Goal: Task Accomplishment & Management: Manage account settings

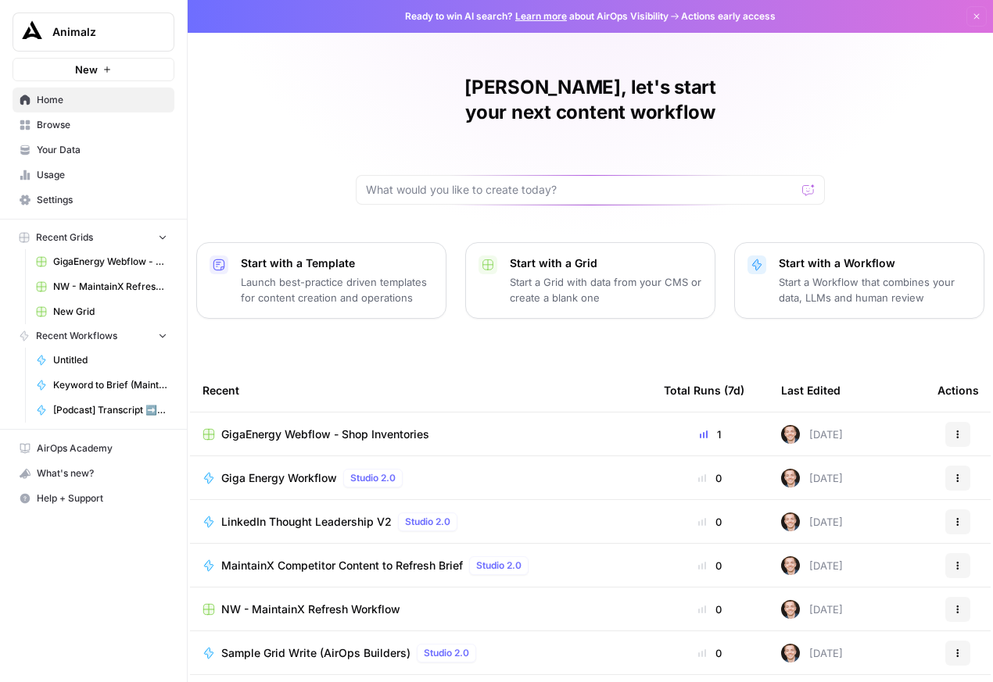
click at [78, 132] on span "Browse" at bounding box center [102, 125] width 131 height 14
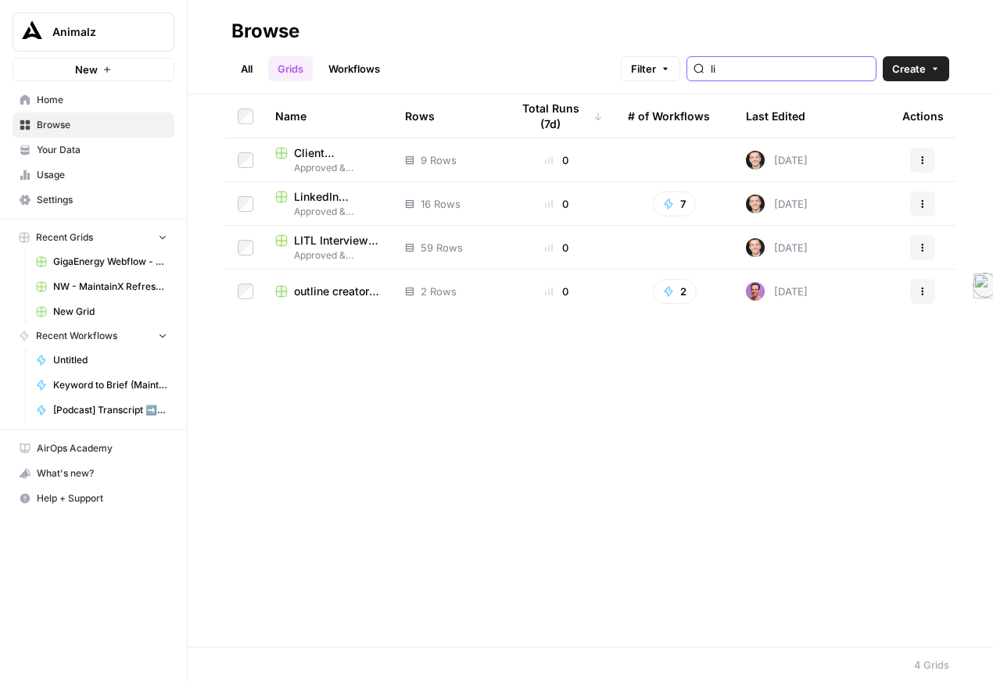
click at [745, 72] on input "li" at bounding box center [790, 69] width 159 height 16
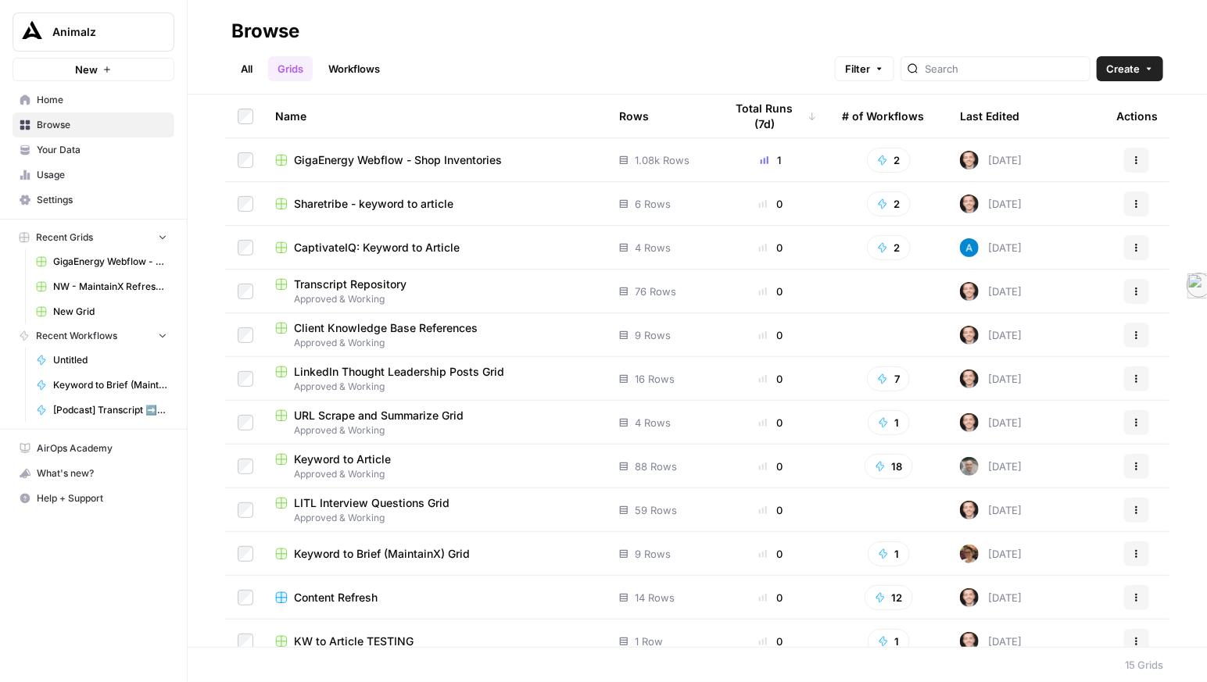
click at [195, 30] on icon "button" at bounding box center [189, 31] width 11 height 11
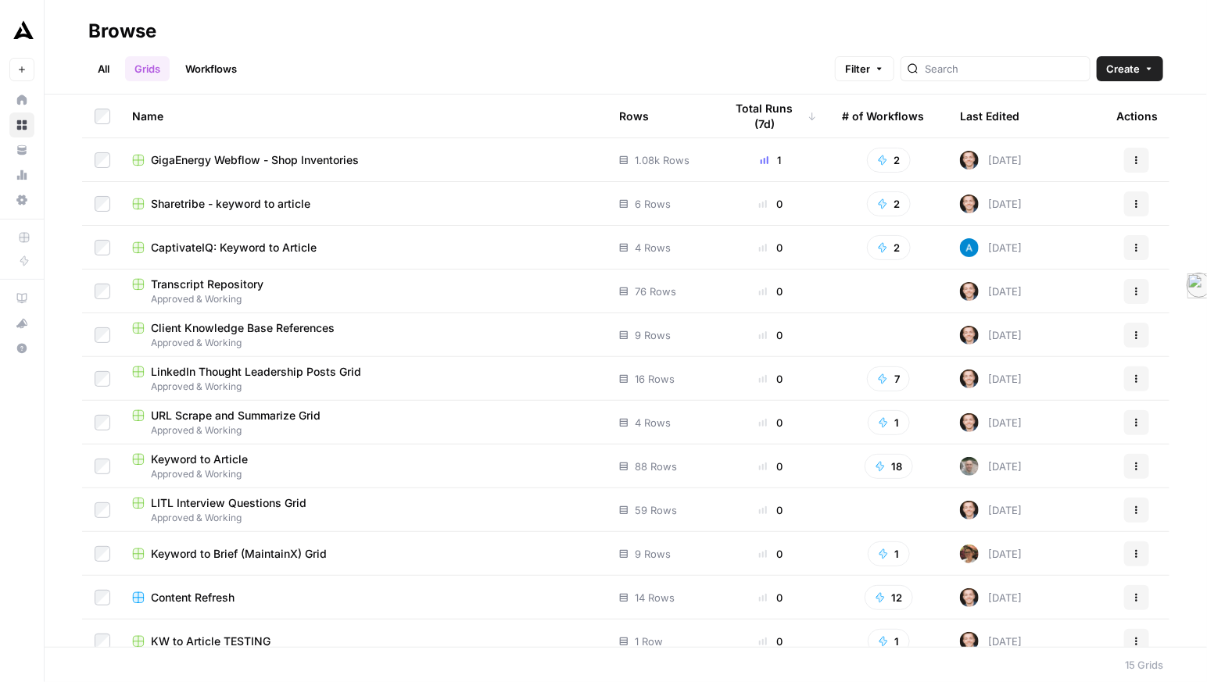
click at [119, 74] on link "All" at bounding box center [103, 68] width 30 height 25
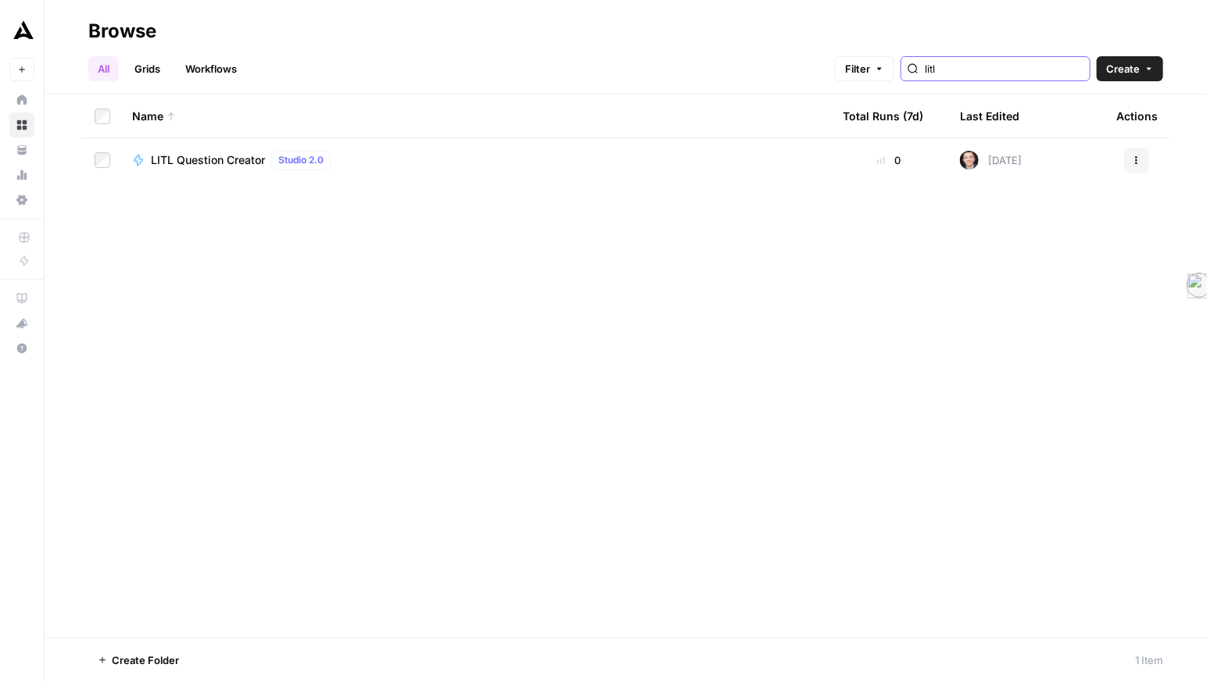
click at [930, 72] on input "litl" at bounding box center [1004, 69] width 159 height 16
type input "l"
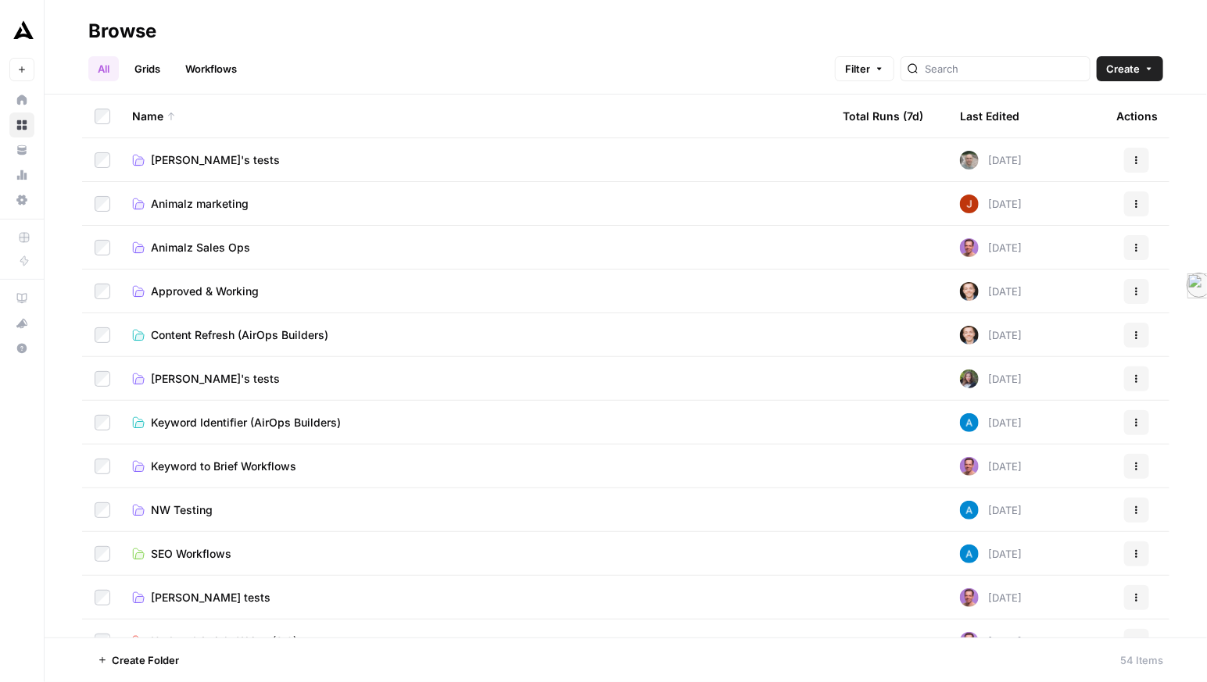
click at [210, 168] on span "[PERSON_NAME]'s tests" at bounding box center [215, 160] width 129 height 16
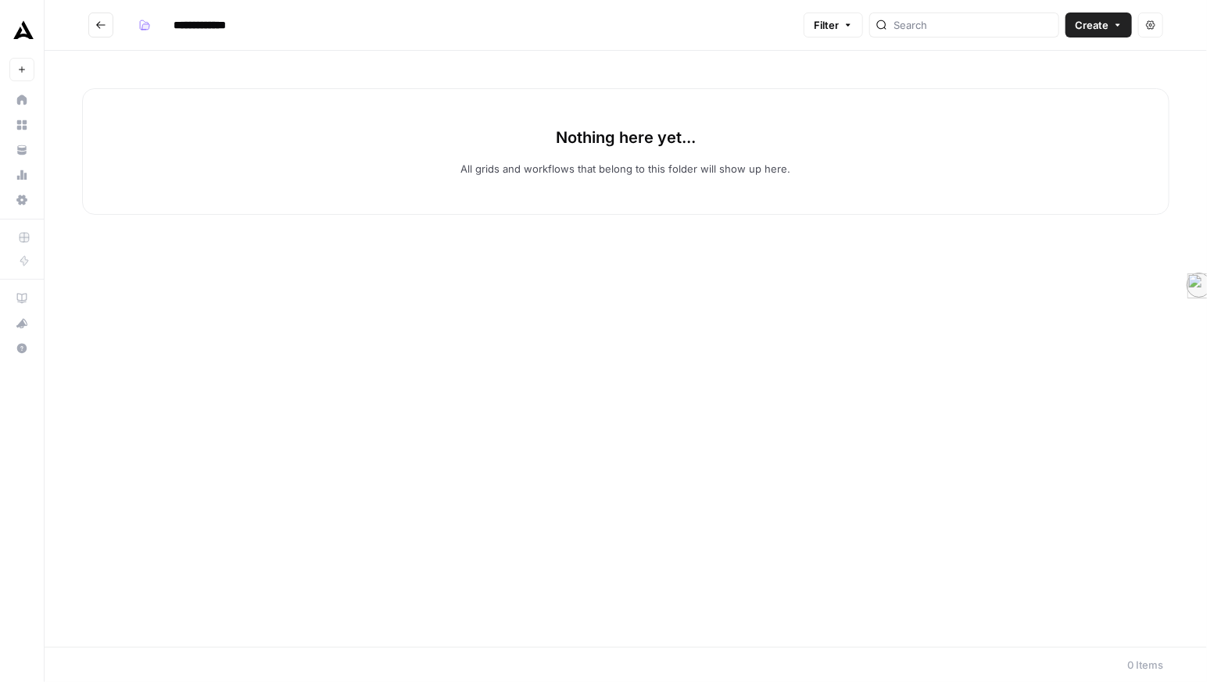
click at [113, 34] on button "Go back" at bounding box center [100, 25] width 25 height 25
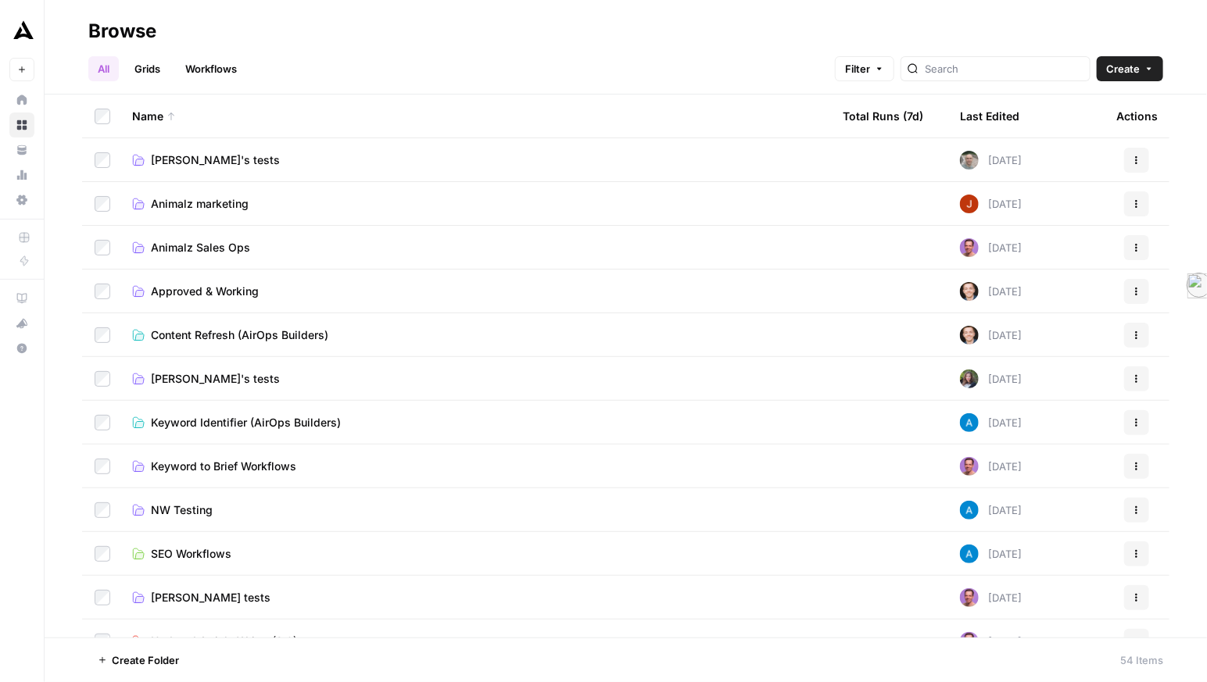
click at [992, 173] on button "Actions" at bounding box center [1136, 160] width 25 height 25
click at [992, 249] on span "[PERSON_NAME]" at bounding box center [1017, 244] width 125 height 16
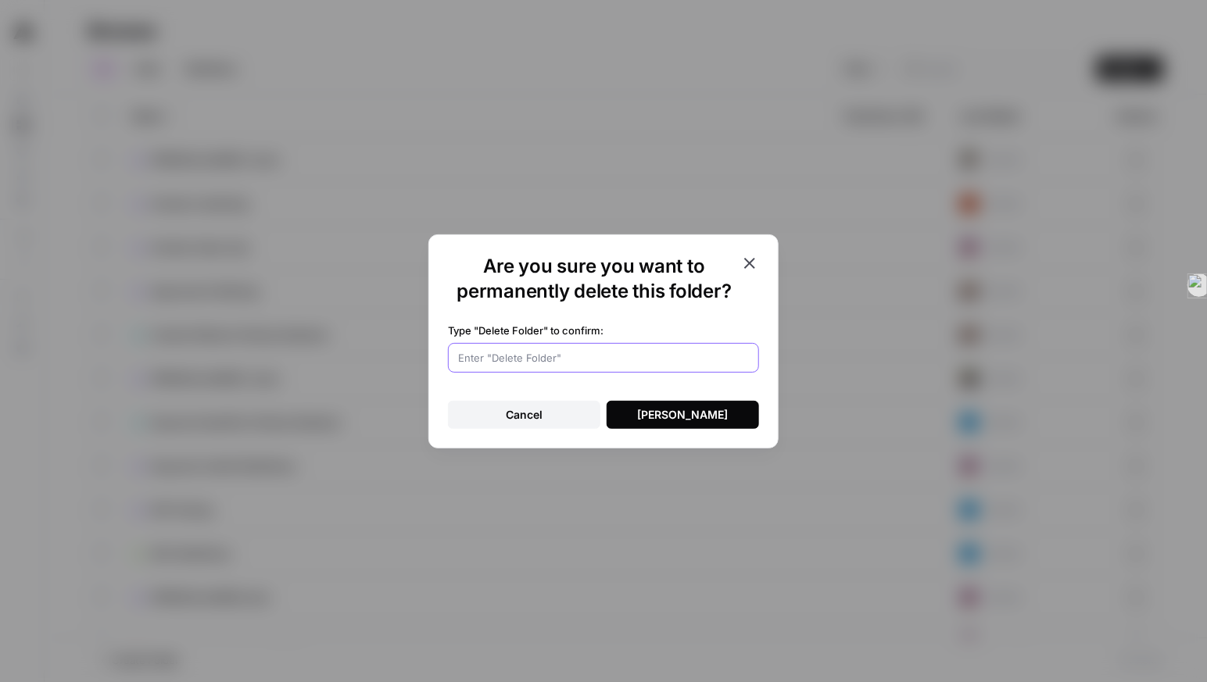
click at [647, 363] on input "Type "Delete Folder" to confirm:" at bounding box center [603, 358] width 291 height 16
type input "S"
type input "[PERSON_NAME]"
click at [711, 423] on div "[PERSON_NAME]" at bounding box center [683, 415] width 91 height 16
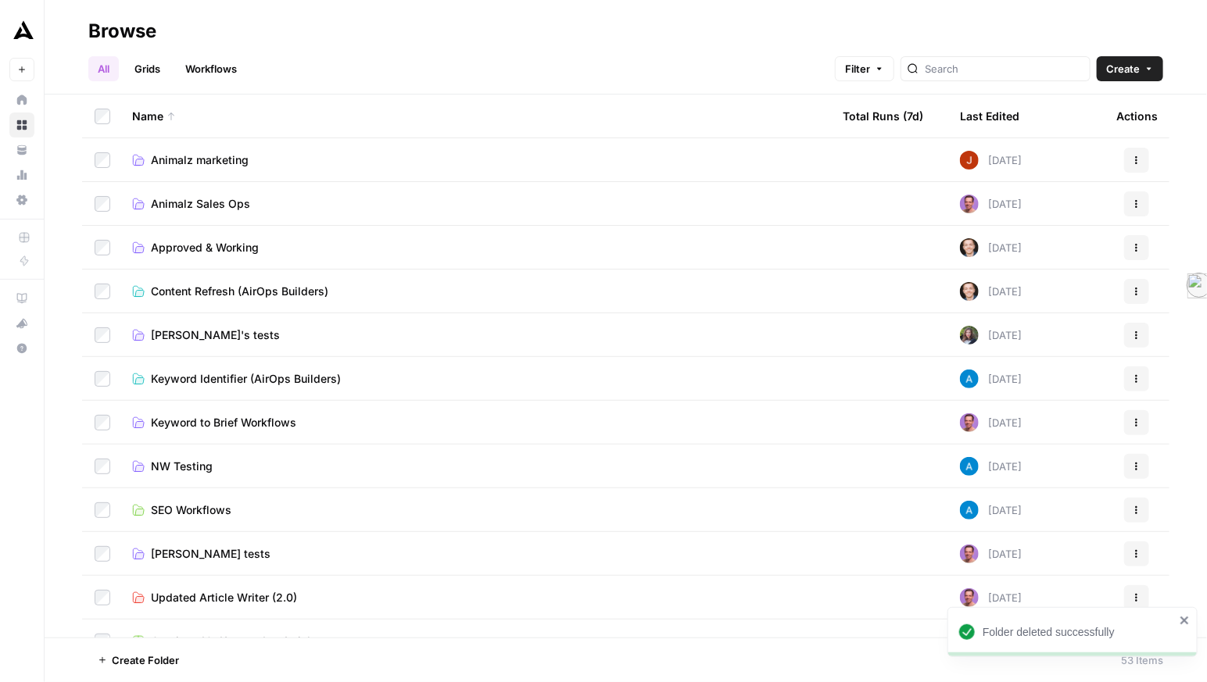
click at [439, 168] on link "Animalz marketing" at bounding box center [475, 160] width 686 height 16
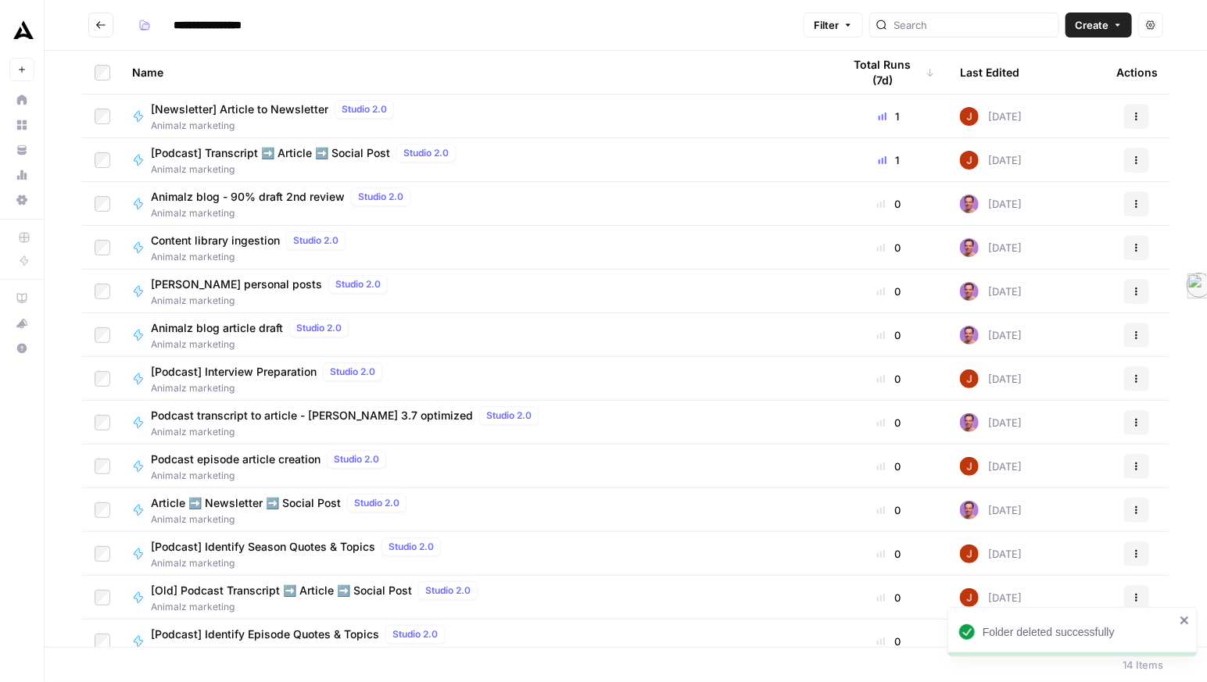
scroll to position [95, 0]
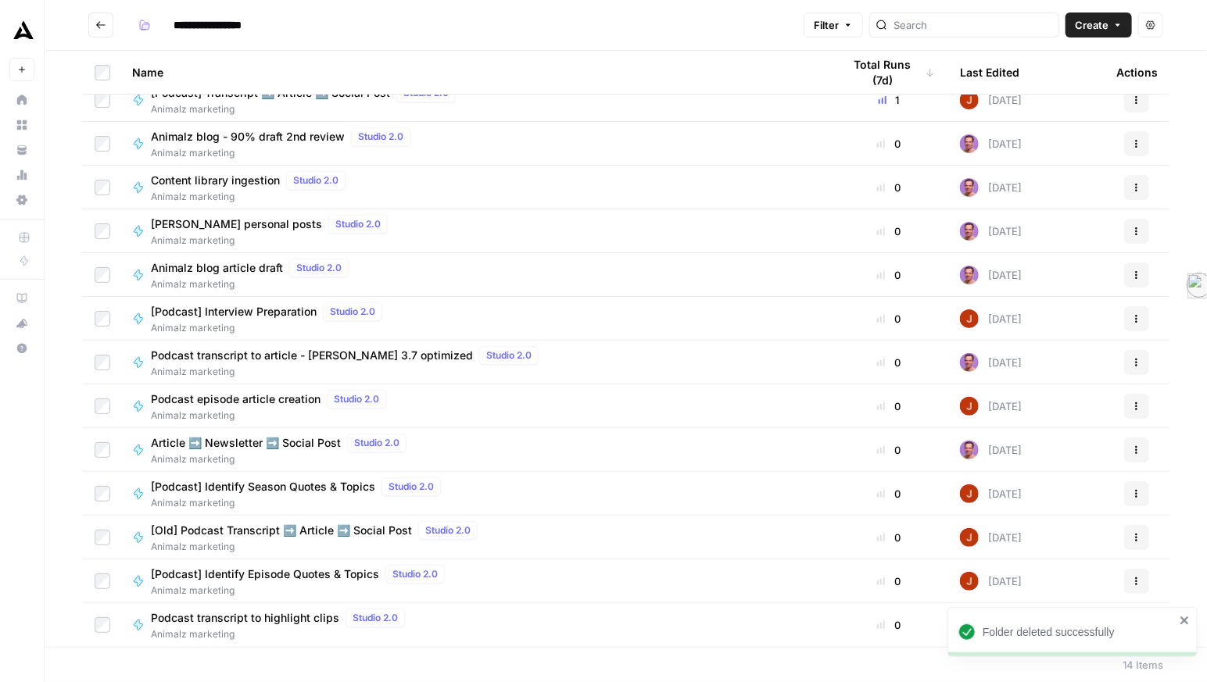
click at [106, 26] on icon "Go back" at bounding box center [100, 25] width 11 height 11
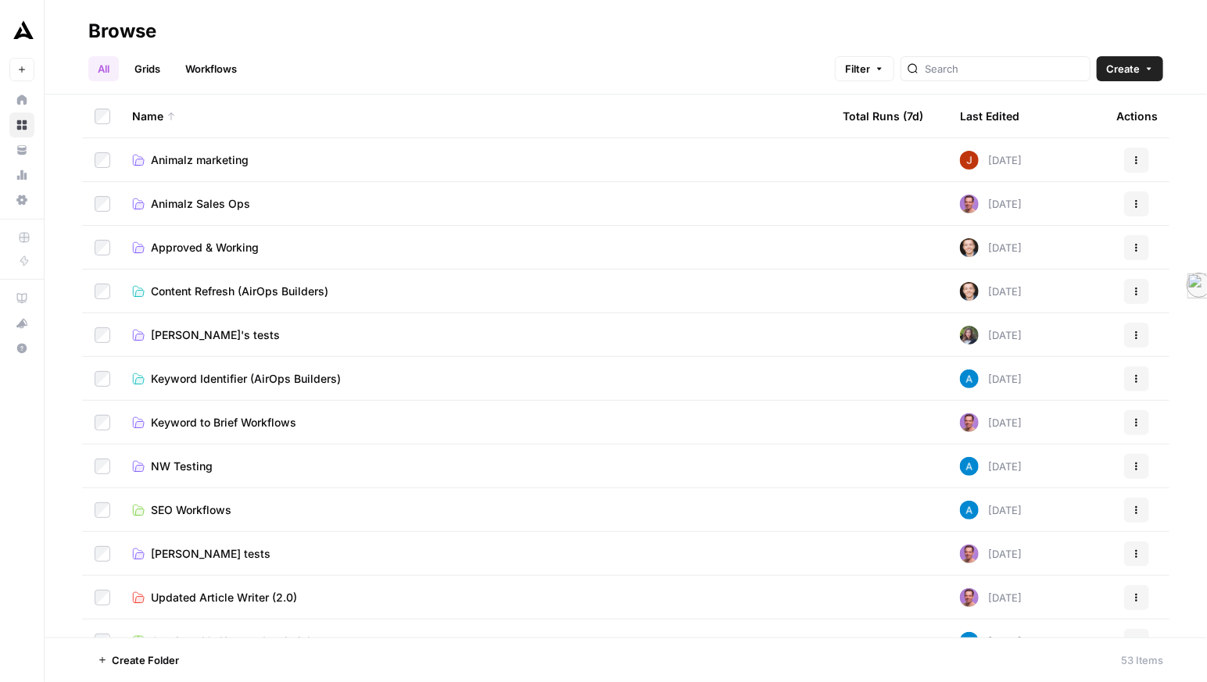
click at [243, 256] on span "Approved & Working" at bounding box center [205, 248] width 108 height 16
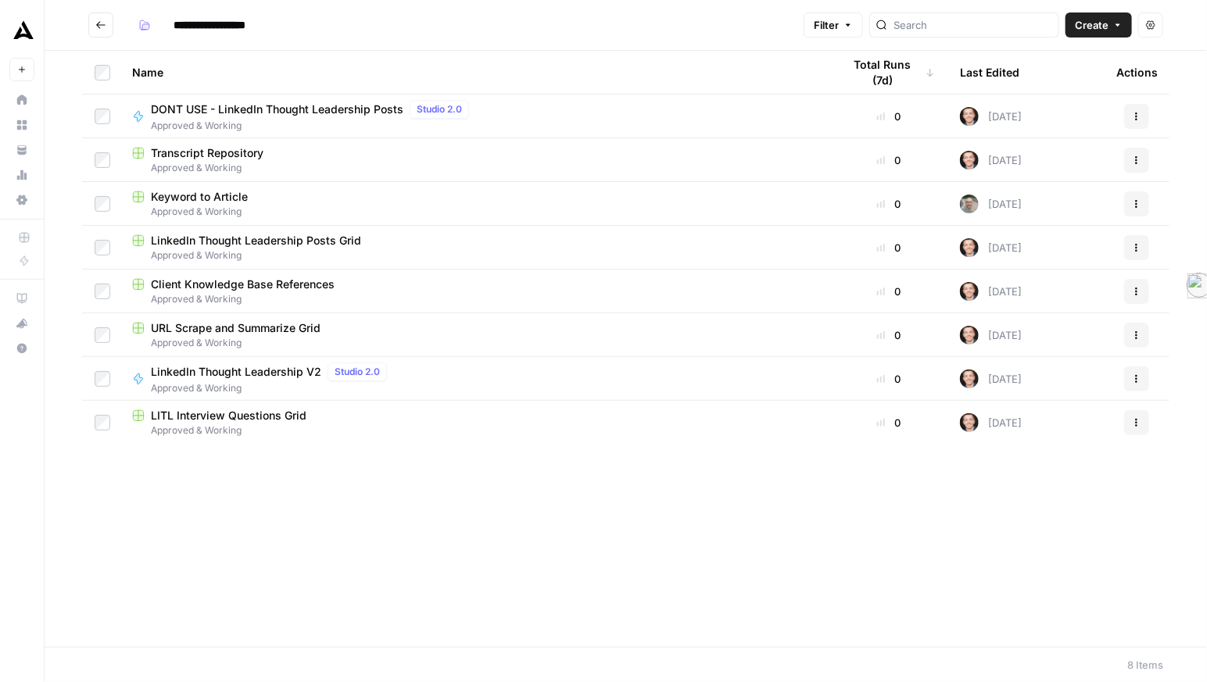
click at [321, 336] on span "URL Scrape and Summarize Grid" at bounding box center [236, 329] width 170 height 16
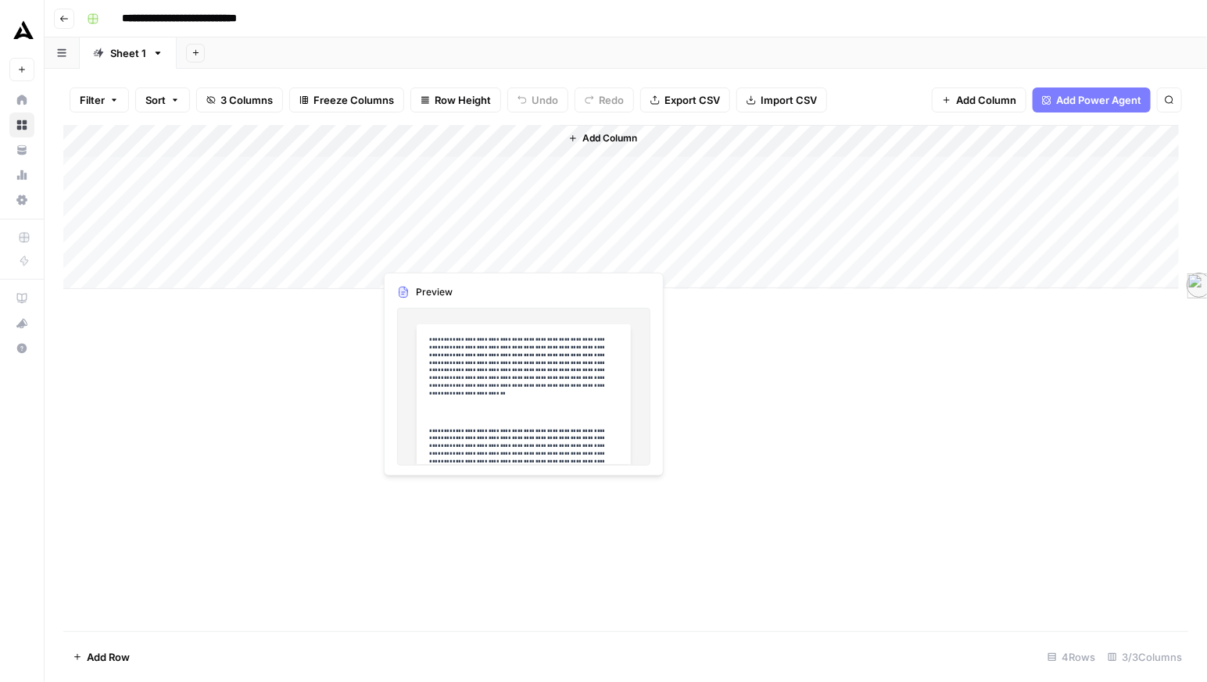
click at [441, 254] on div "Add Column" at bounding box center [621, 207] width 1116 height 164
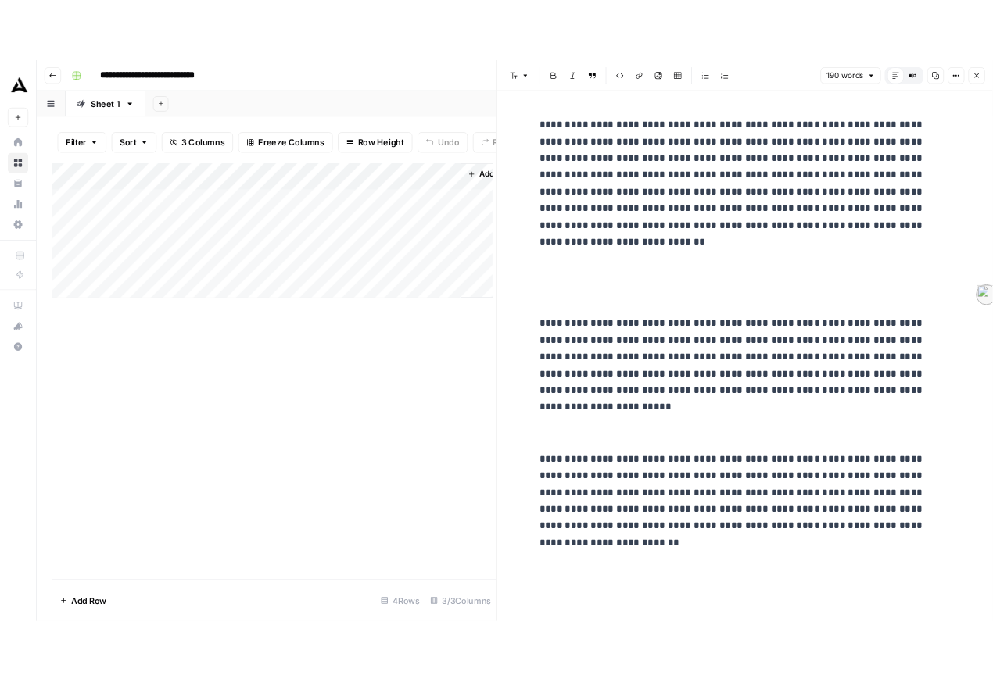
scroll to position [64, 0]
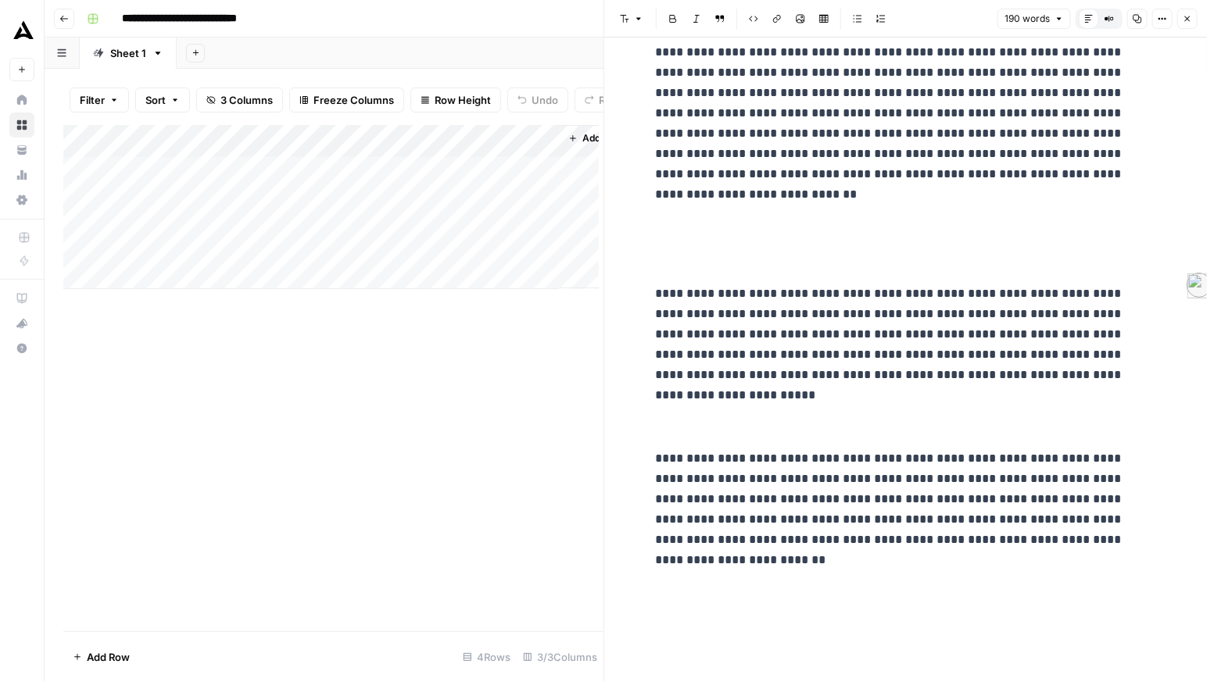
click at [590, 442] on div "Add Column" at bounding box center [333, 378] width 540 height 507
click at [501, 457] on div "Add Column" at bounding box center [333, 378] width 540 height 507
click at [992, 23] on icon "button" at bounding box center [1187, 18] width 9 height 9
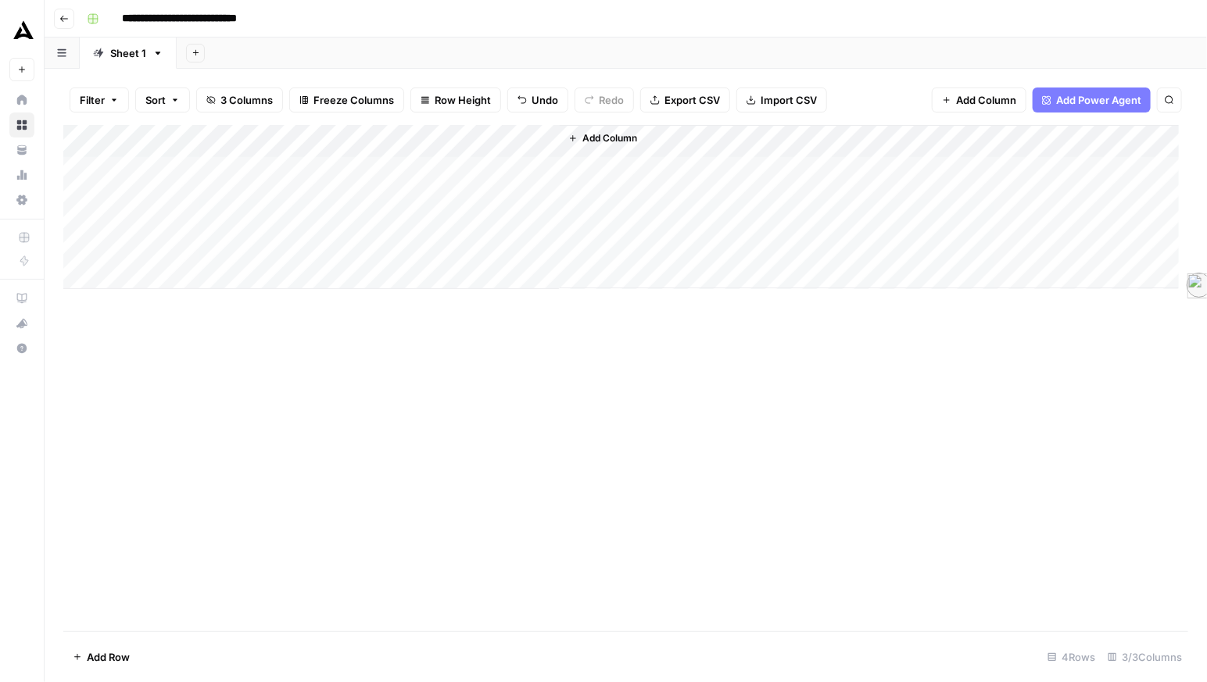
click at [68, 23] on icon "button" at bounding box center [63, 18] width 9 height 9
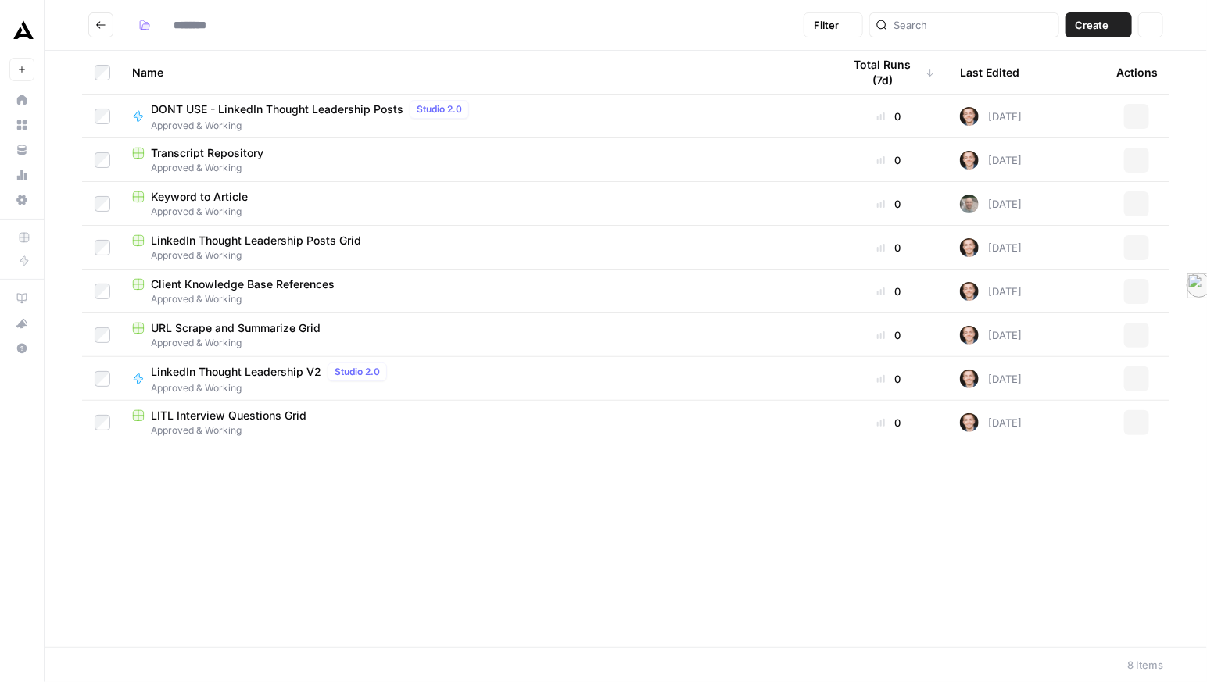
type input "**********"
click at [320, 292] on span "Client Knowledge Base References" at bounding box center [243, 285] width 184 height 16
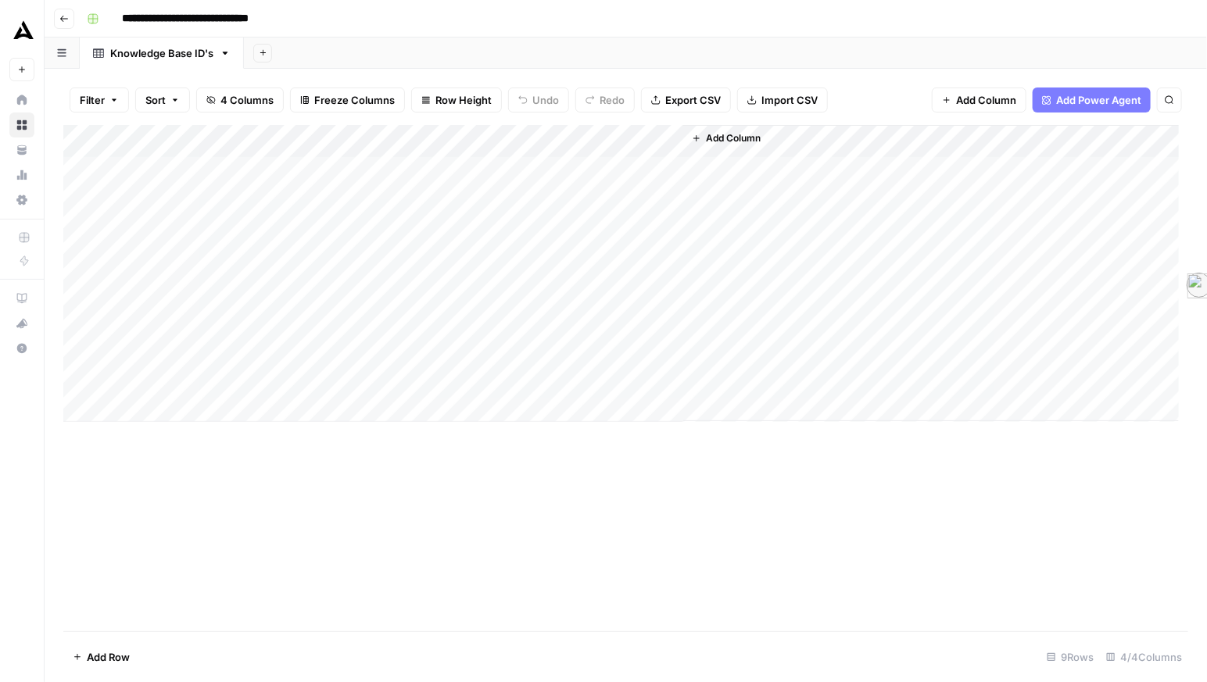
click at [60, 25] on button "Go back" at bounding box center [64, 19] width 20 height 20
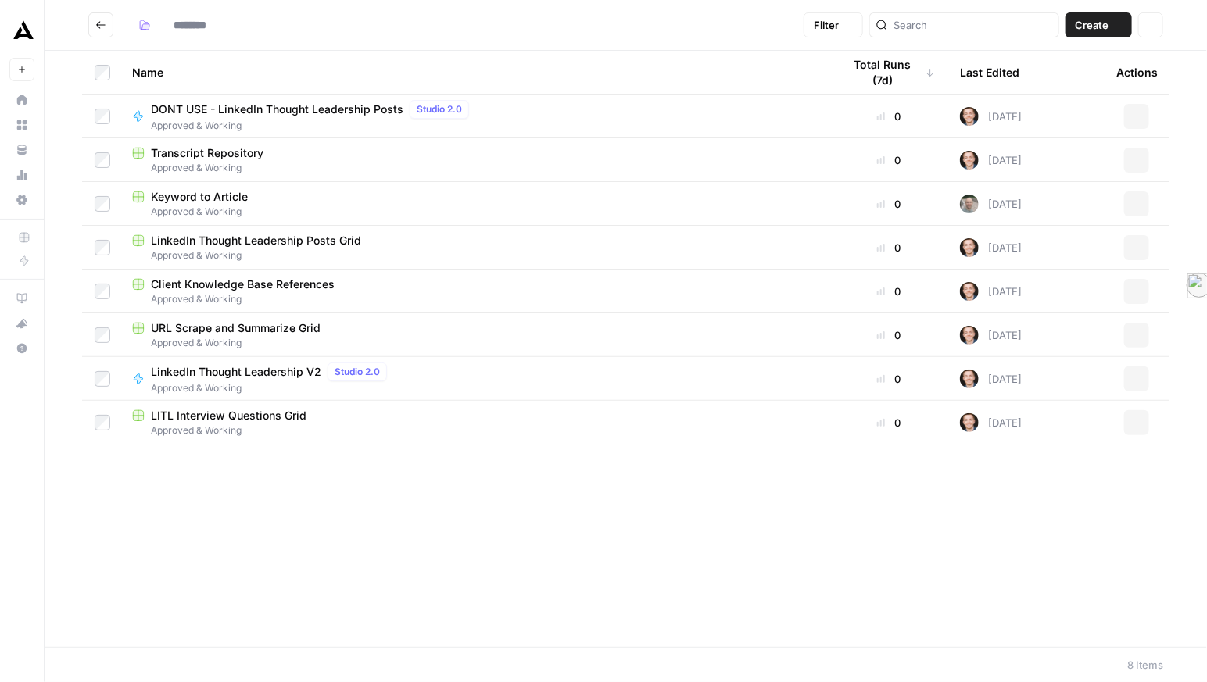
type input "**********"
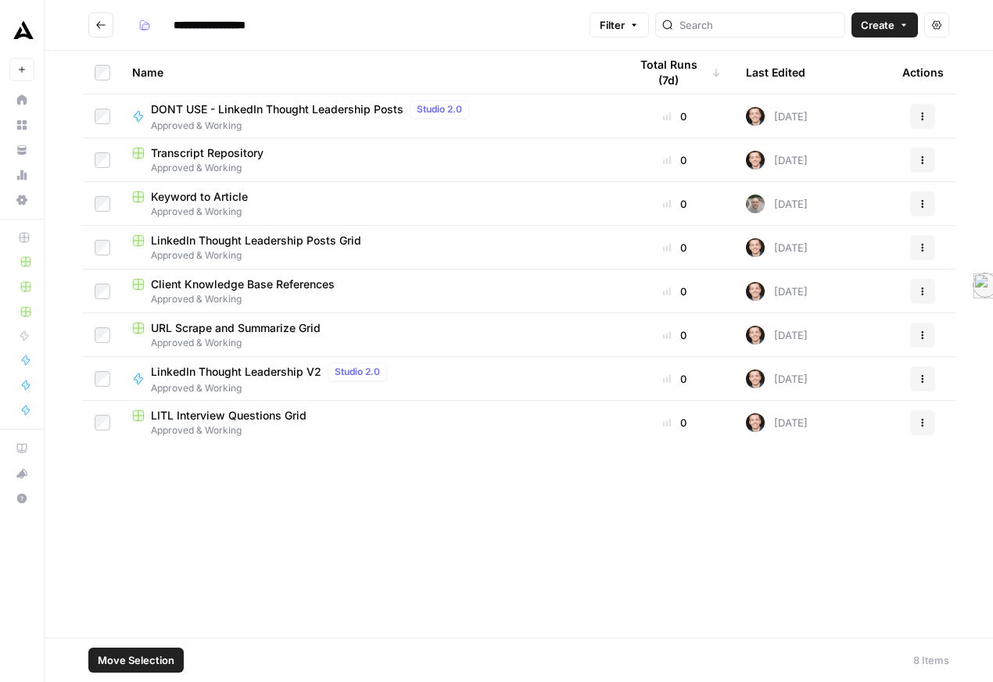
click at [210, 205] on span "Keyword to Article" at bounding box center [199, 197] width 97 height 16
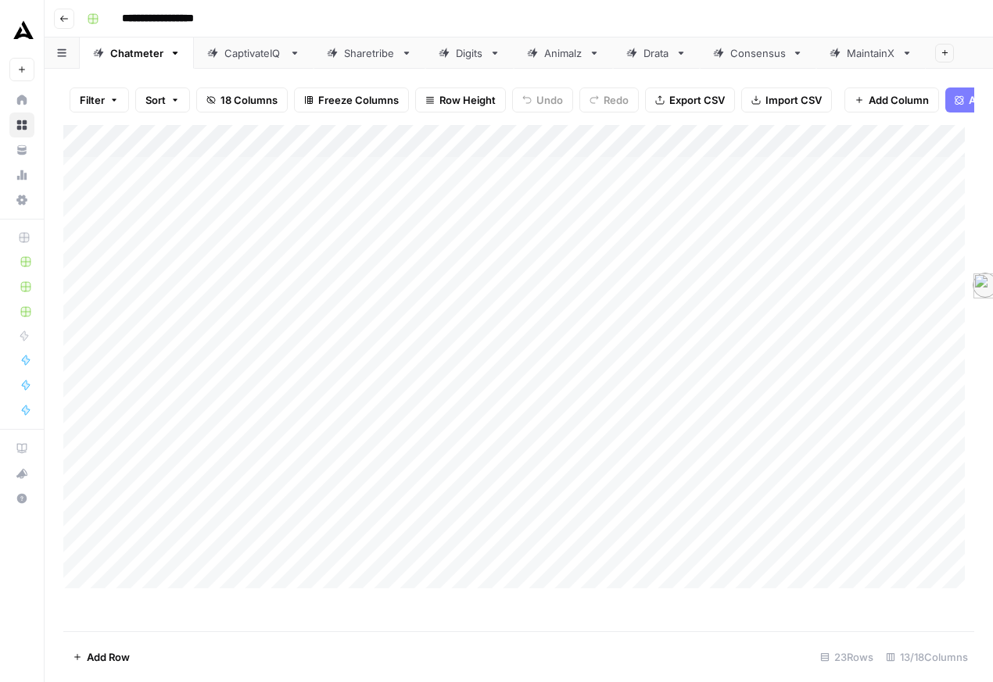
click at [365, 175] on div "Add Column" at bounding box center [513, 357] width 901 height 464
click at [74, 23] on button "Go back" at bounding box center [64, 19] width 20 height 20
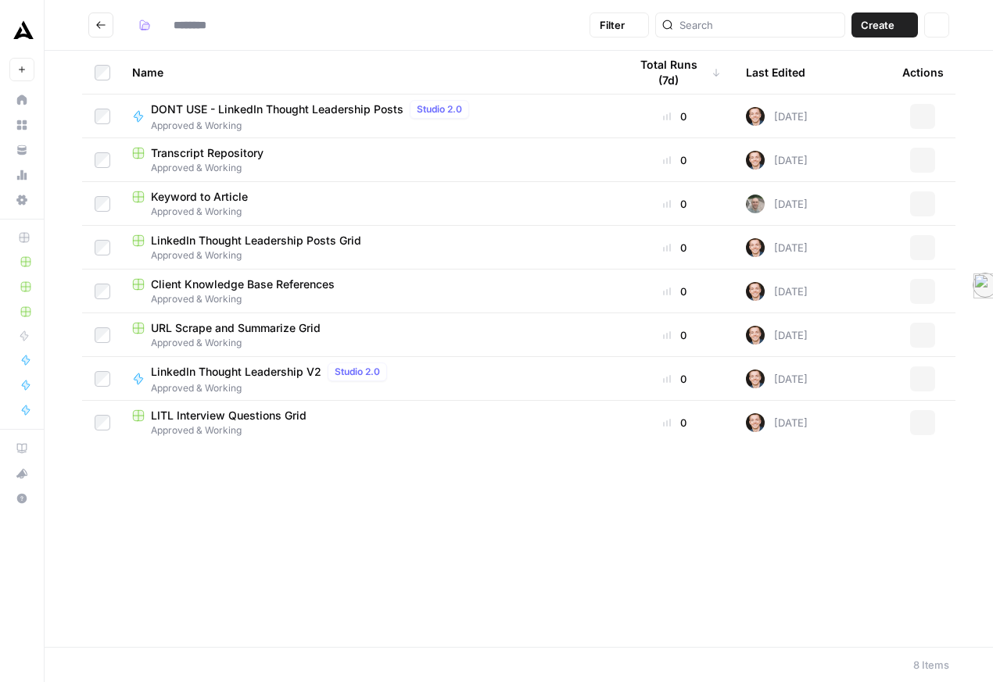
type input "**********"
click at [310, 249] on span "LinkedIn Thought Leadership Posts Grid" at bounding box center [256, 241] width 210 height 16
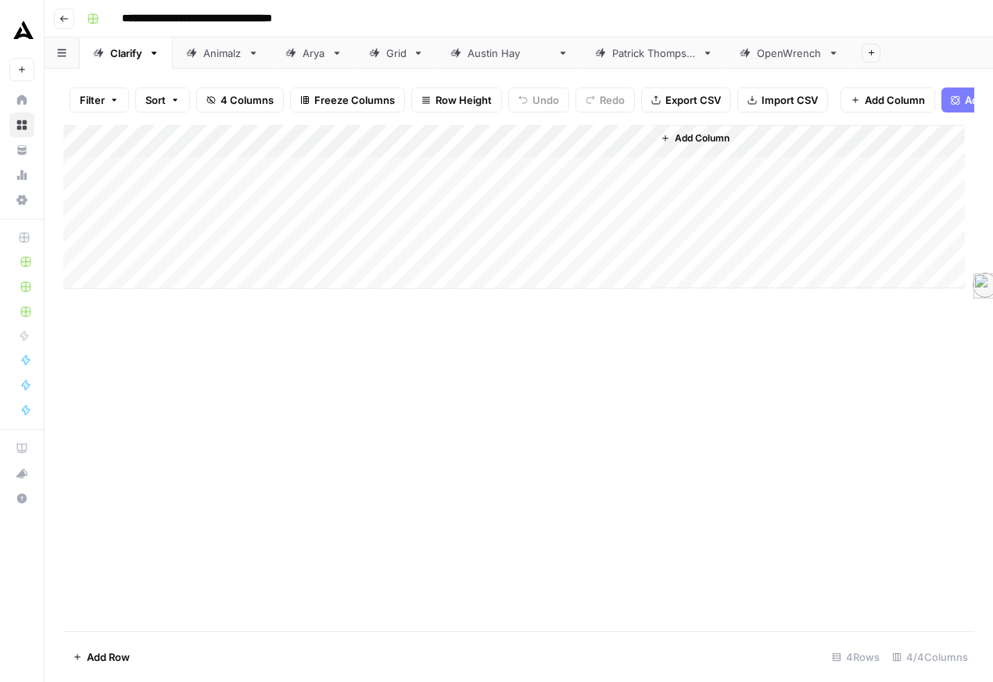
click at [551, 61] on div "[PERSON_NAME]" at bounding box center [509, 53] width 84 height 16
click at [696, 61] on div "[PERSON_NAME]" at bounding box center [654, 53] width 84 height 16
click at [822, 61] on div "OpenWrench" at bounding box center [789, 53] width 65 height 16
click at [74, 29] on button "Go back" at bounding box center [64, 19] width 20 height 20
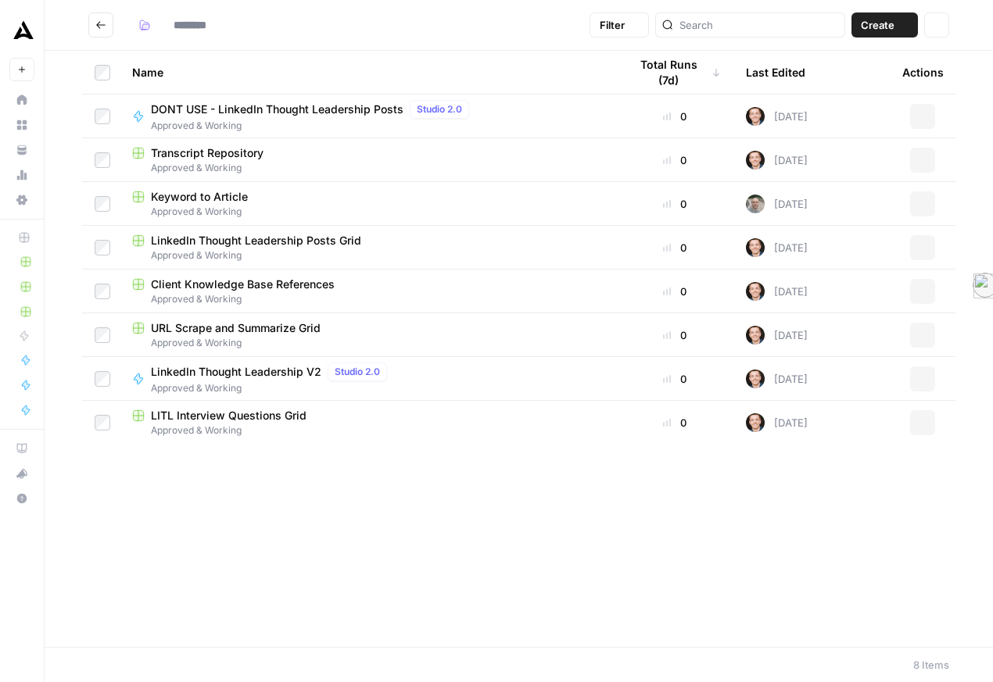
type input "**********"
click at [335, 292] on span "Client Knowledge Base References" at bounding box center [243, 285] width 184 height 16
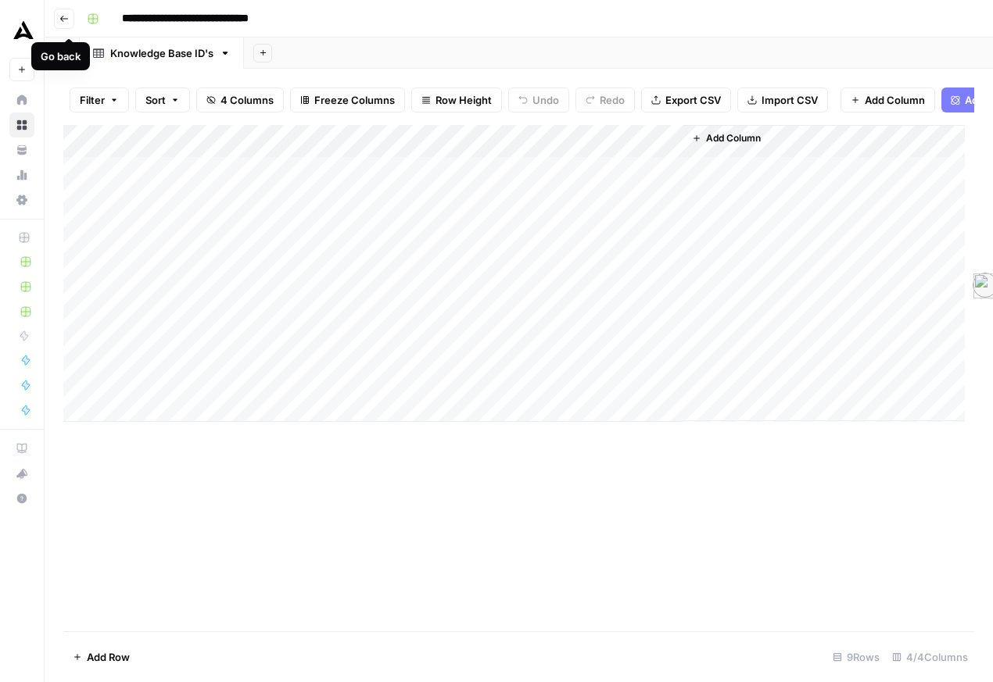
click at [69, 23] on icon "button" at bounding box center [63, 18] width 9 height 9
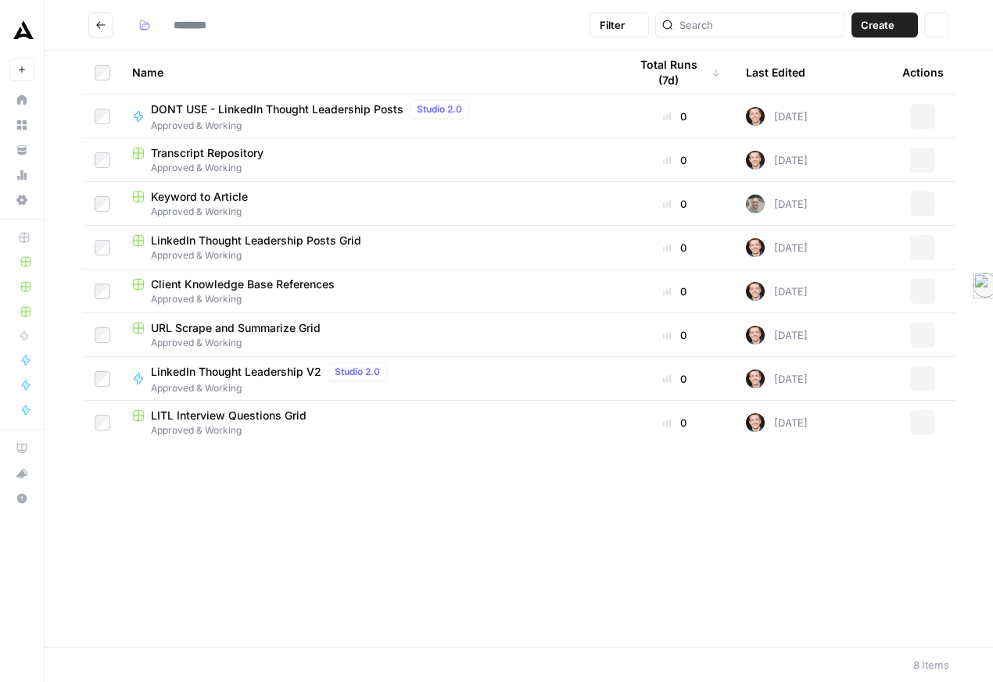
type input "**********"
click at [238, 424] on span "LITL Interview Questions Grid" at bounding box center [229, 416] width 156 height 16
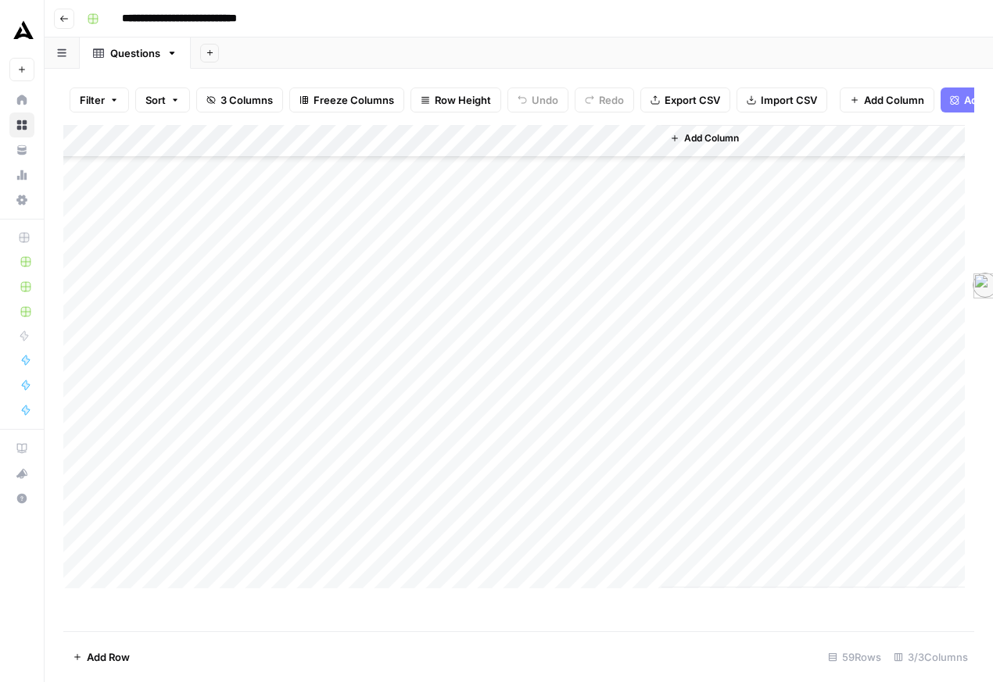
scroll to position [1162, 0]
click at [230, 578] on div "Add Column" at bounding box center [513, 357] width 901 height 464
click at [250, 525] on div "Add Column" at bounding box center [513, 357] width 901 height 464
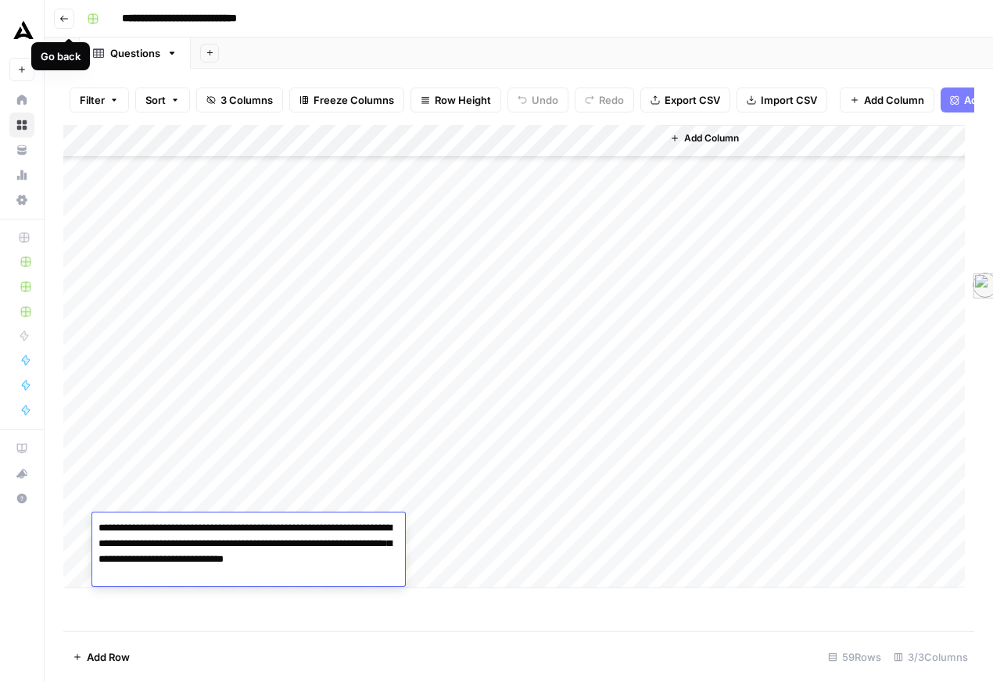
click at [67, 22] on icon "button" at bounding box center [64, 19] width 8 height 6
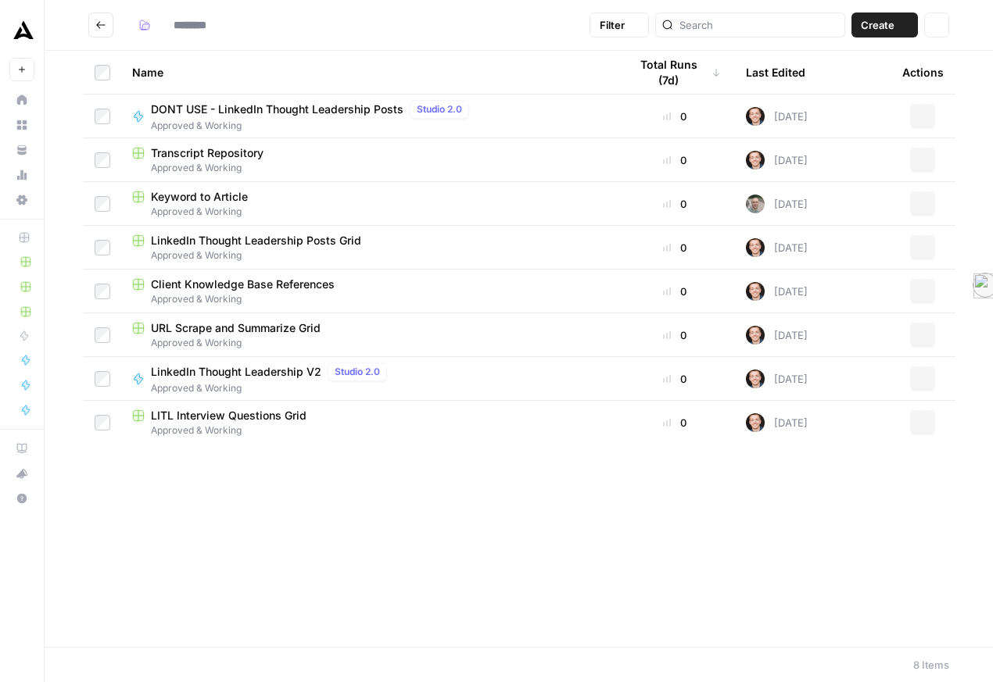
type input "**********"
click at [106, 30] on icon "Go back" at bounding box center [100, 25] width 11 height 11
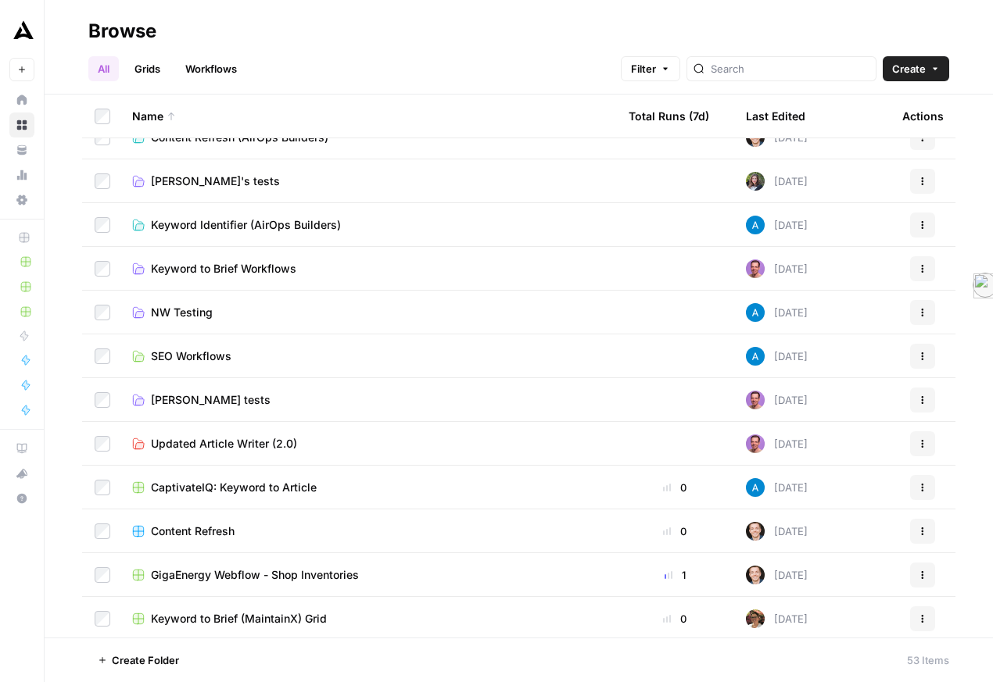
scroll to position [164, 0]
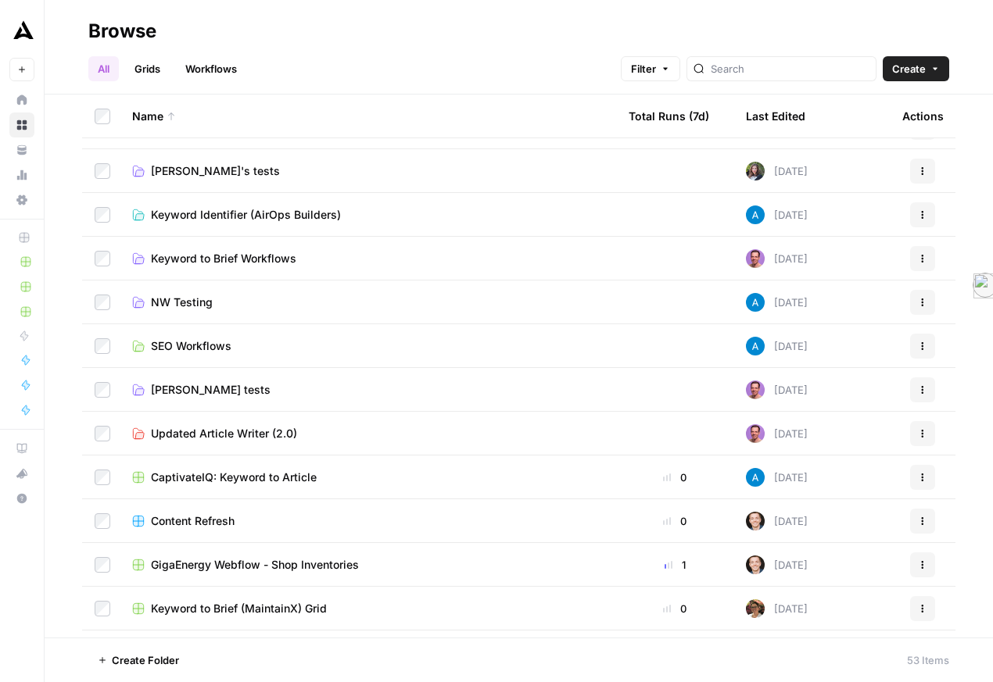
click at [206, 310] on span "NW Testing" at bounding box center [182, 303] width 62 height 16
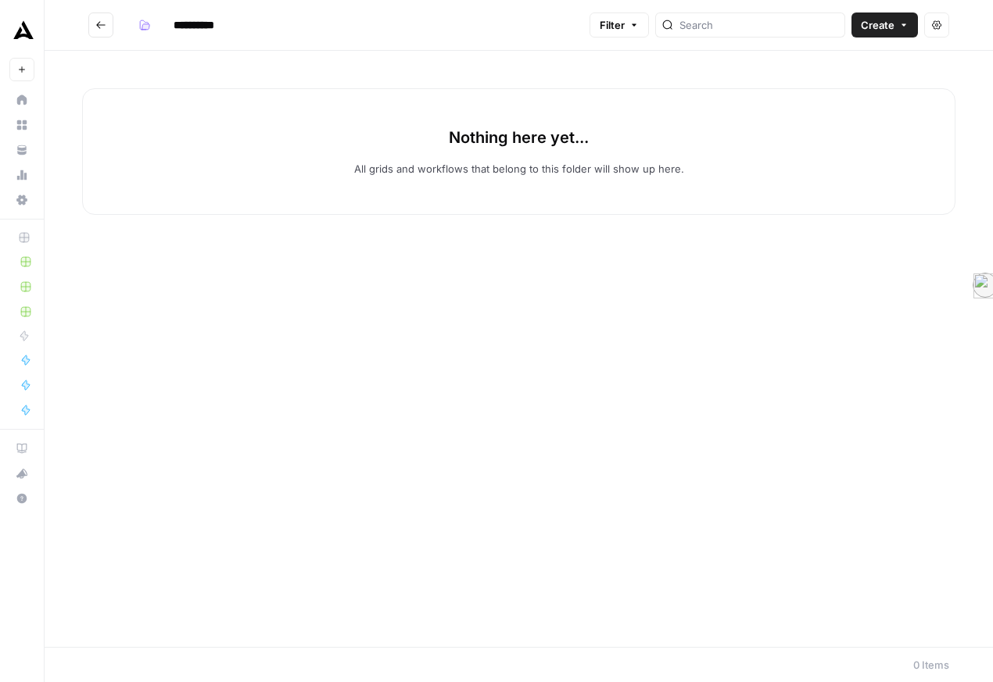
click at [106, 23] on icon "Go back" at bounding box center [100, 25] width 11 height 11
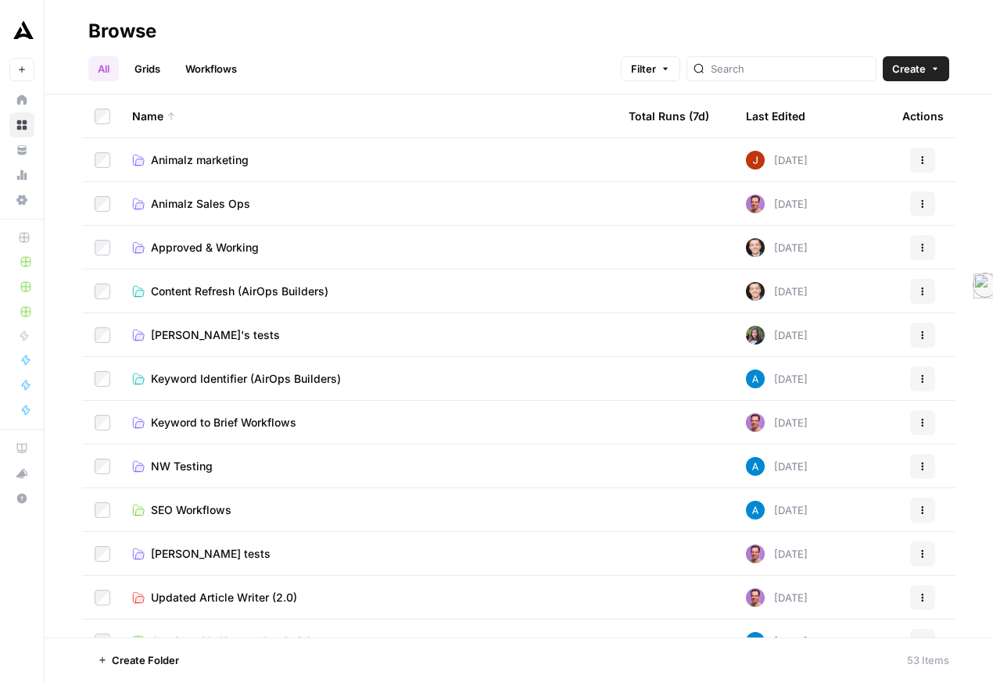
click at [916, 479] on button "Actions" at bounding box center [922, 466] width 25 height 25
click at [852, 557] on span "[PERSON_NAME]" at bounding box center [802, 551] width 125 height 16
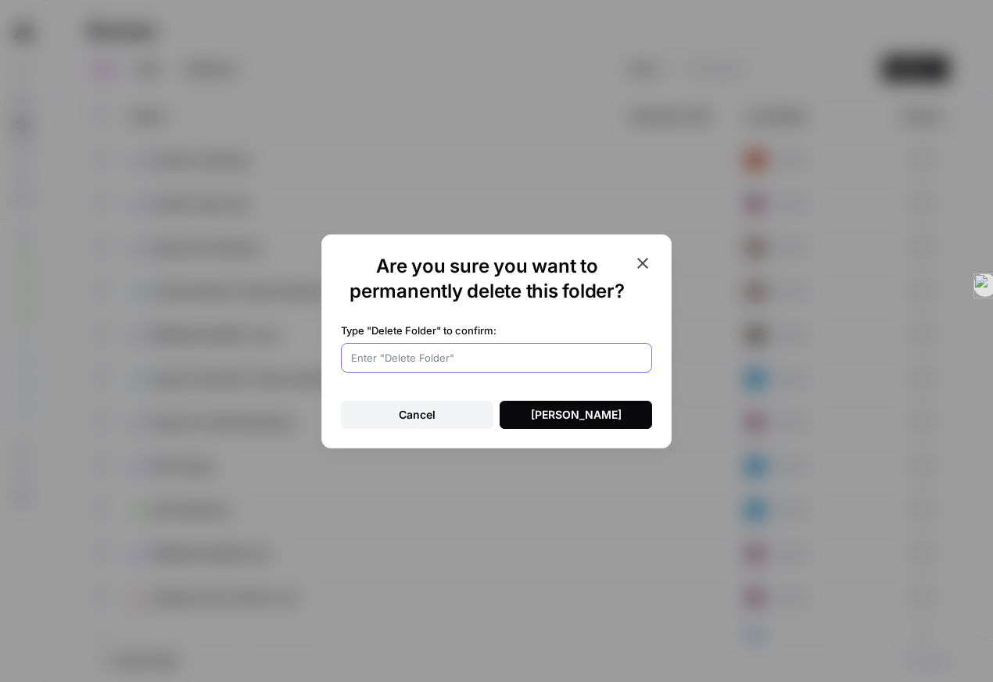
click at [453, 366] on input "Type "Delete Folder" to confirm:" at bounding box center [496, 358] width 291 height 16
type input "[PERSON_NAME]"
click at [554, 423] on div "[PERSON_NAME]" at bounding box center [576, 415] width 91 height 16
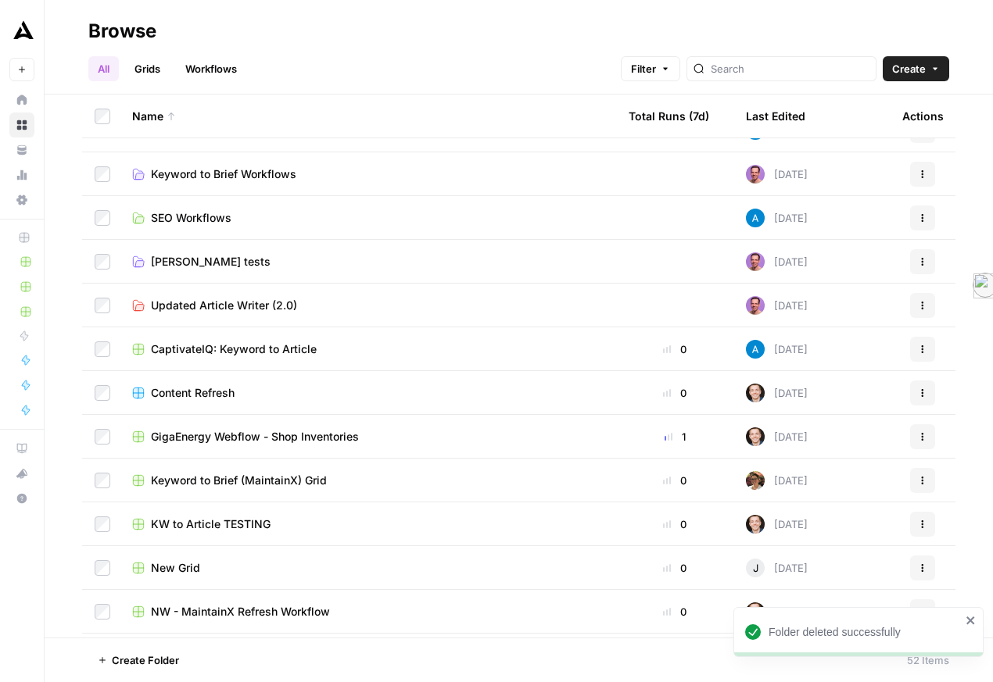
scroll to position [277, 0]
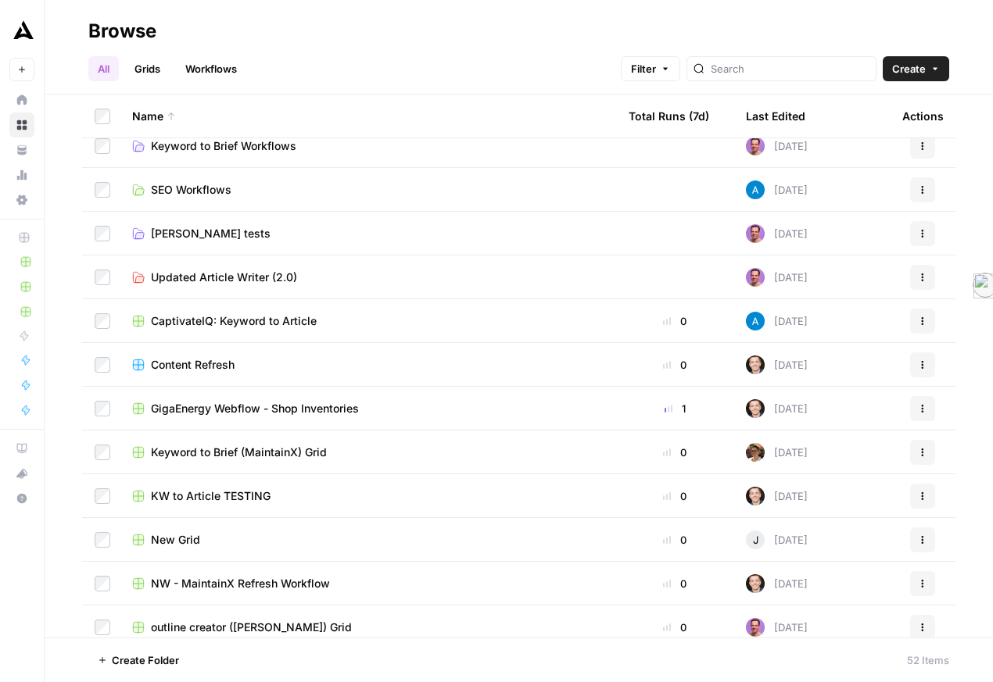
click at [187, 373] on span "Content Refresh" at bounding box center [193, 365] width 84 height 16
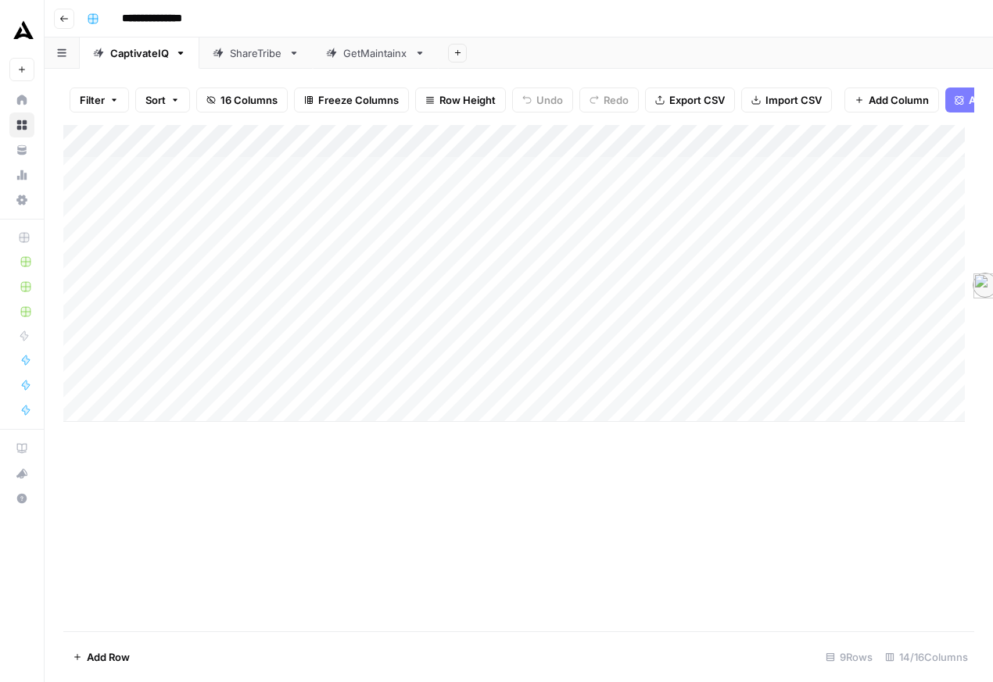
click at [74, 29] on button "Go back" at bounding box center [64, 19] width 20 height 20
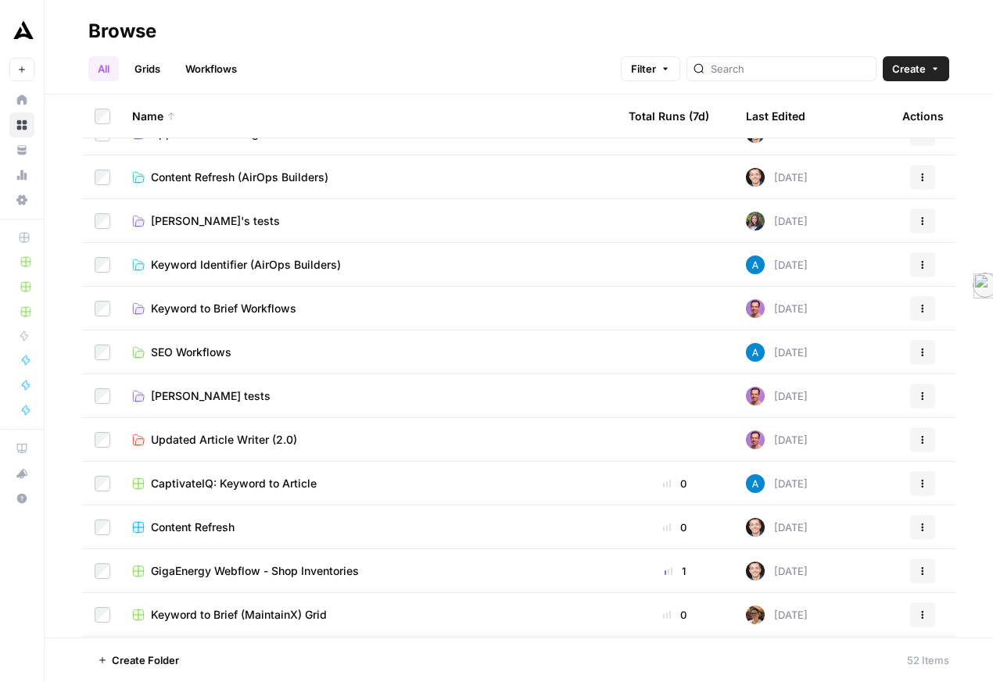
scroll to position [176, 0]
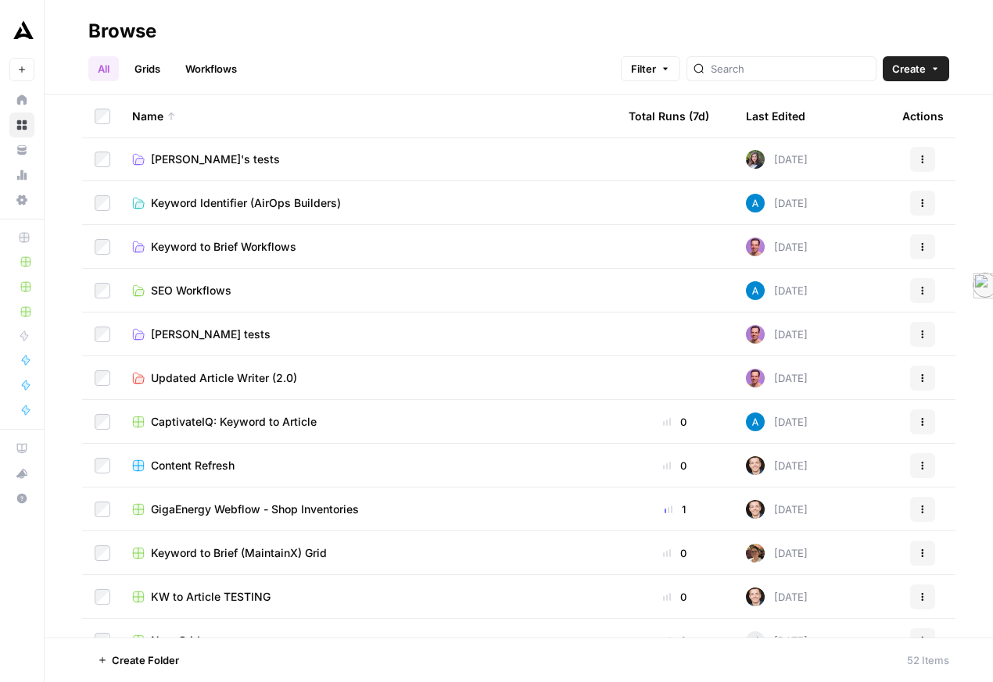
click at [918, 471] on icon "button" at bounding box center [922, 465] width 9 height 9
click at [835, 596] on button "Move To" at bounding box center [797, 585] width 161 height 22
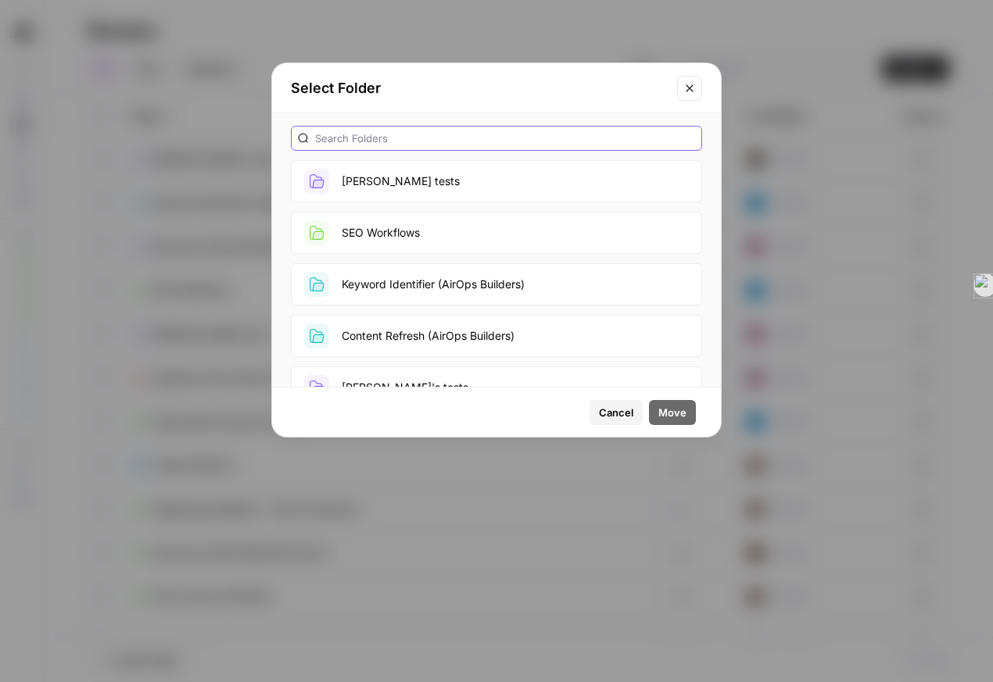
click at [602, 146] on input "text" at bounding box center [505, 139] width 380 height 16
type input "app"
click at [549, 202] on button "Approved & Working" at bounding box center [496, 181] width 411 height 42
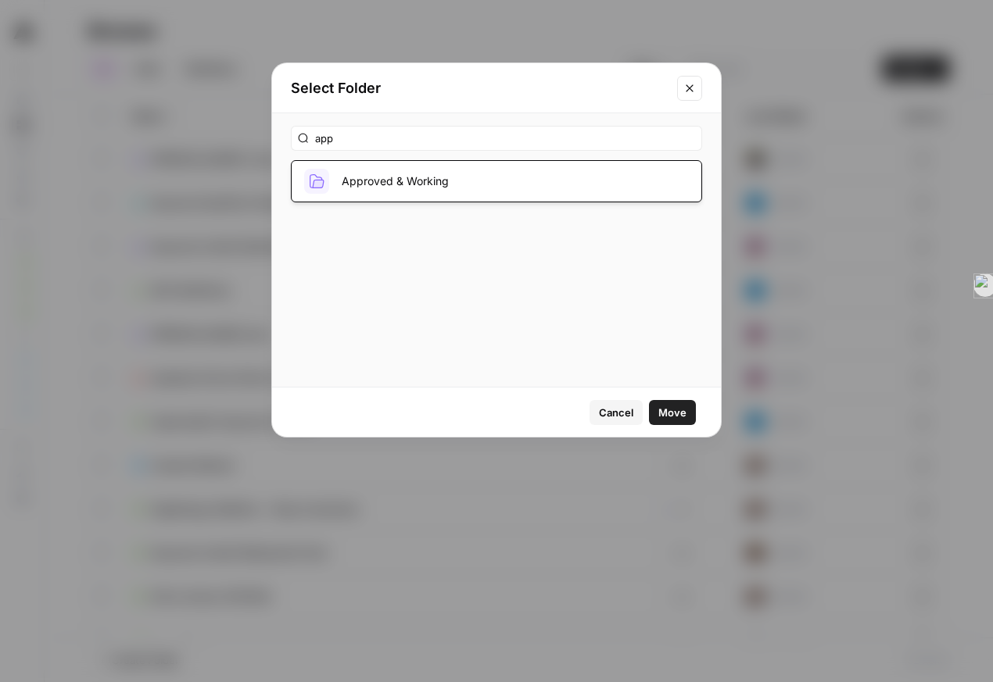
click at [658, 421] on span "Move" at bounding box center [672, 413] width 28 height 16
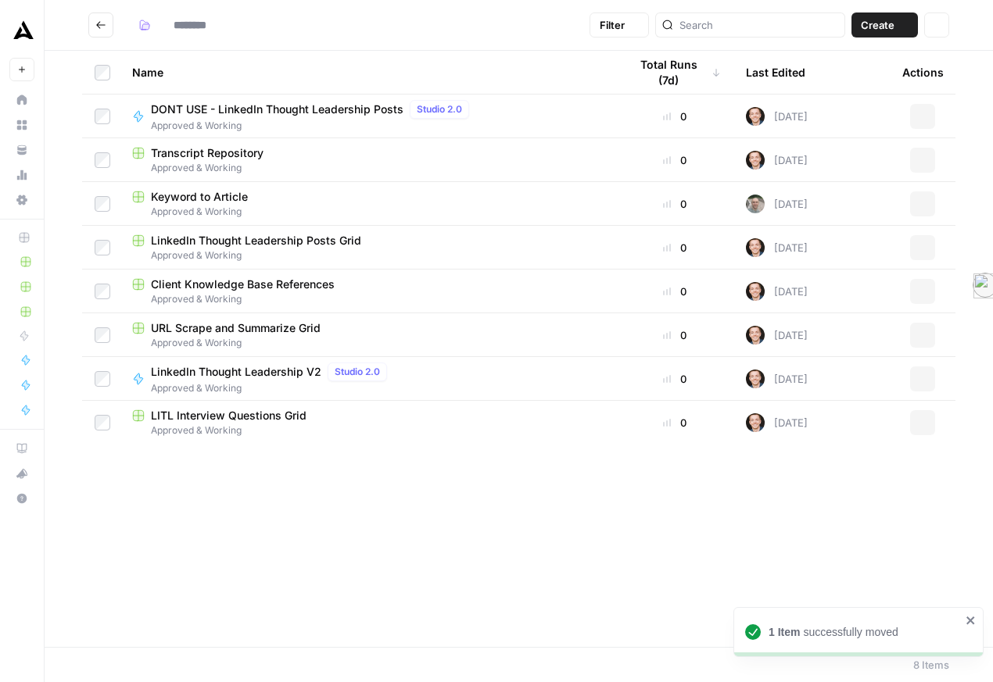
type input "**********"
click at [315, 467] on div "Content Refresh" at bounding box center [367, 460] width 471 height 16
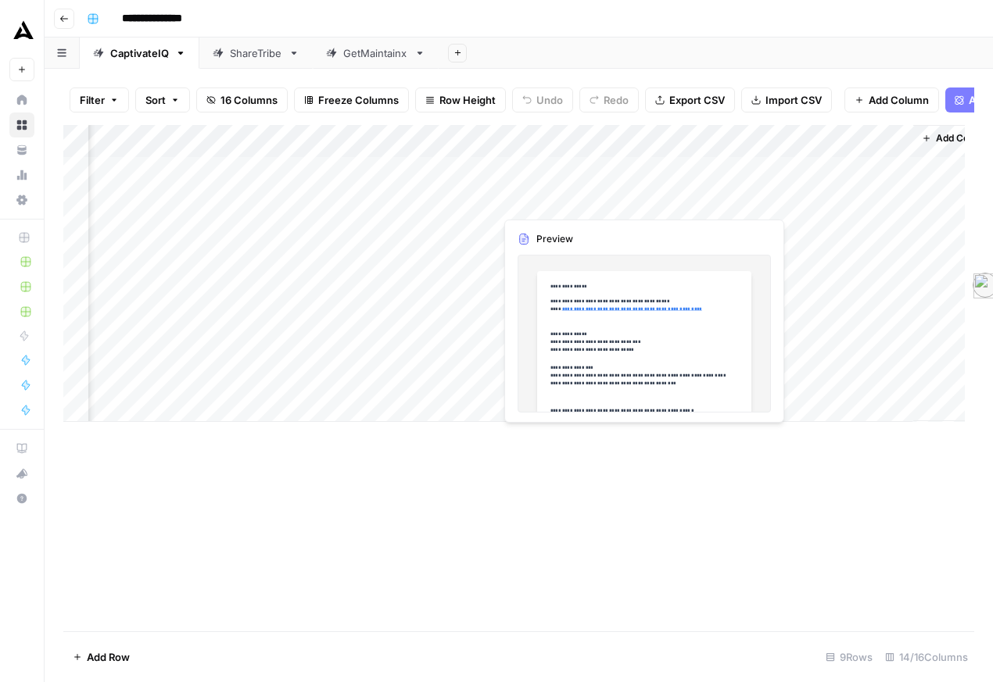
scroll to position [0, 1571]
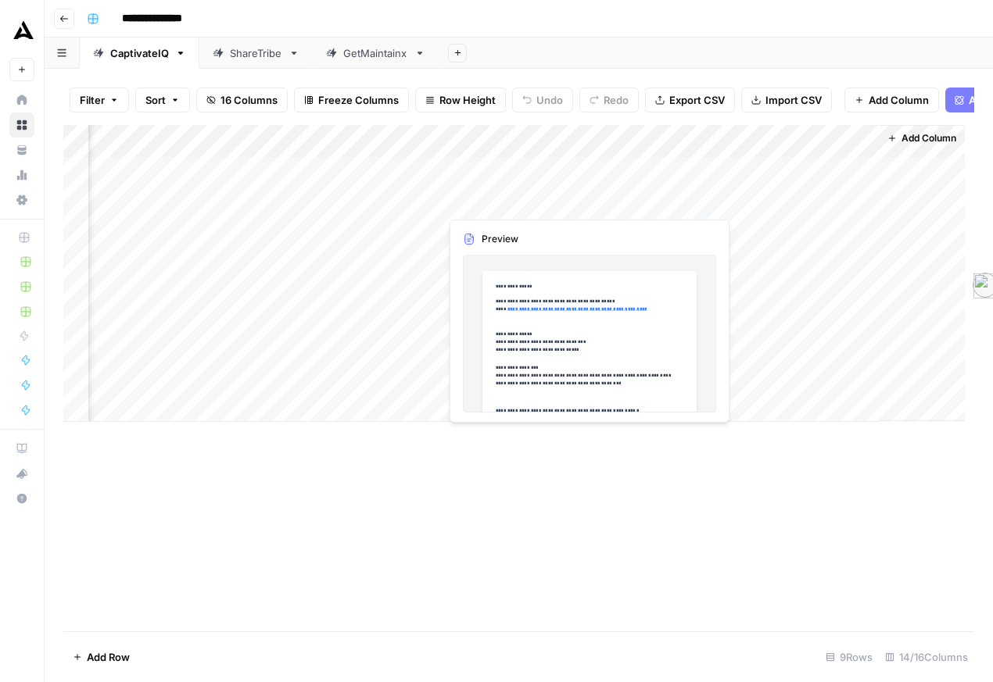
click at [532, 194] on div "Add Column" at bounding box center [513, 273] width 901 height 297
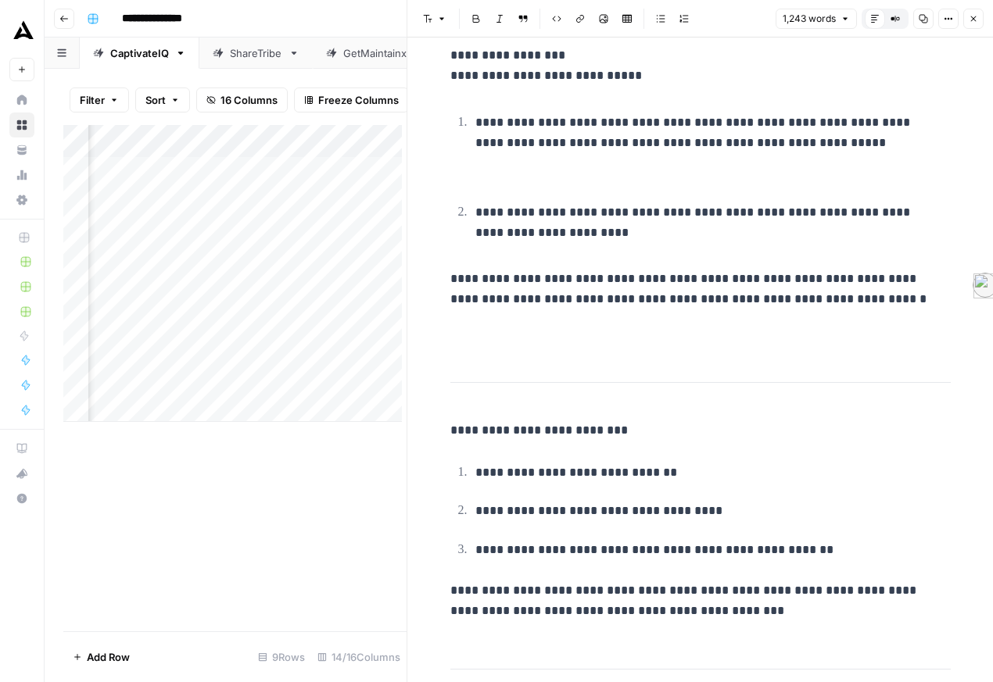
scroll to position [2421, 0]
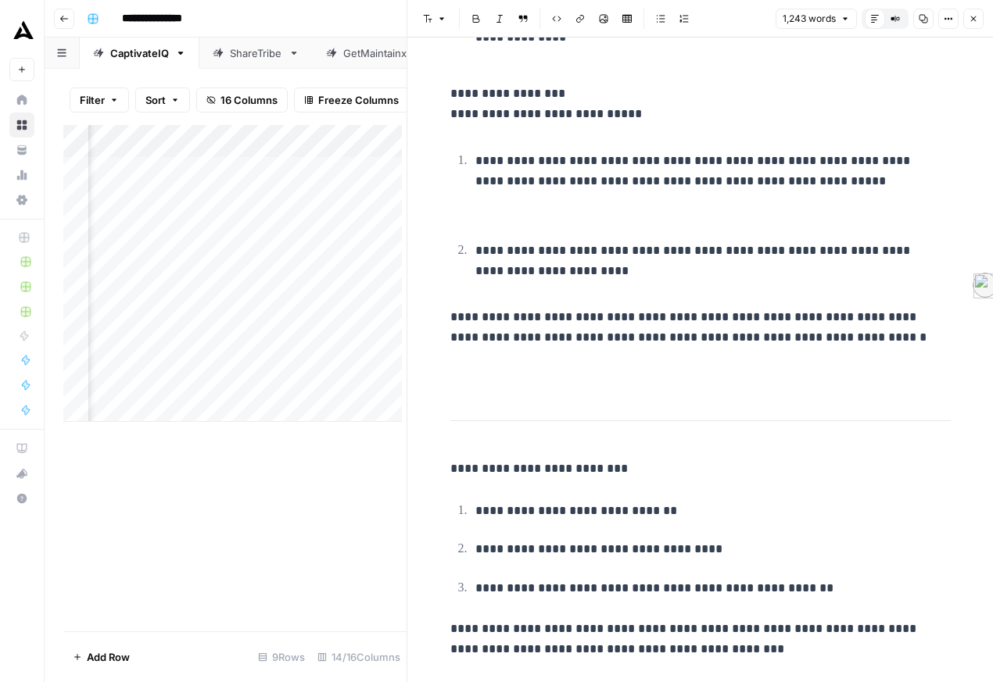
click at [974, 27] on button "Close" at bounding box center [973, 19] width 20 height 20
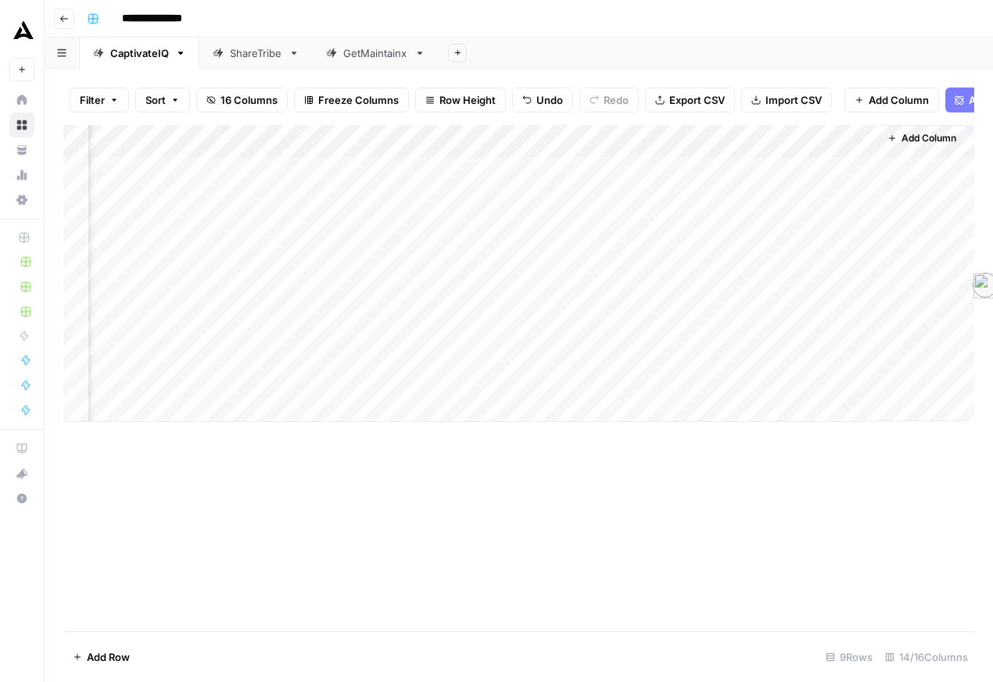
scroll to position [0, 1548]
click at [408, 61] on div "GetMaintainx" at bounding box center [375, 53] width 65 height 16
click at [73, 29] on button "Go back" at bounding box center [64, 19] width 20 height 20
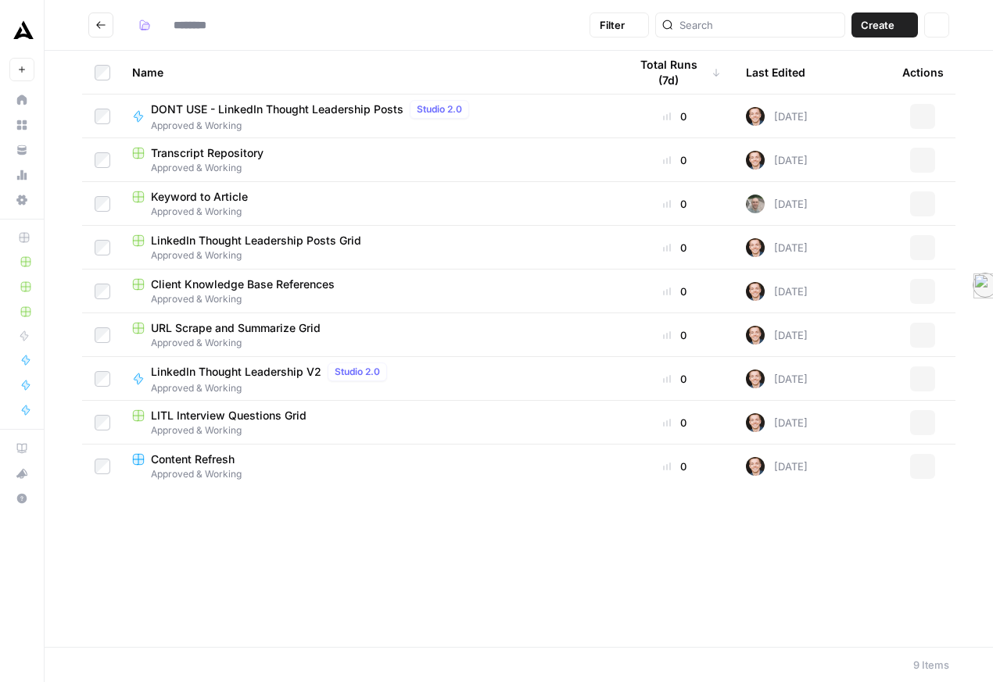
type input "**********"
click at [70, 28] on header "**********" at bounding box center [519, 25] width 948 height 51
click at [101, 30] on button "Go back" at bounding box center [100, 25] width 25 height 25
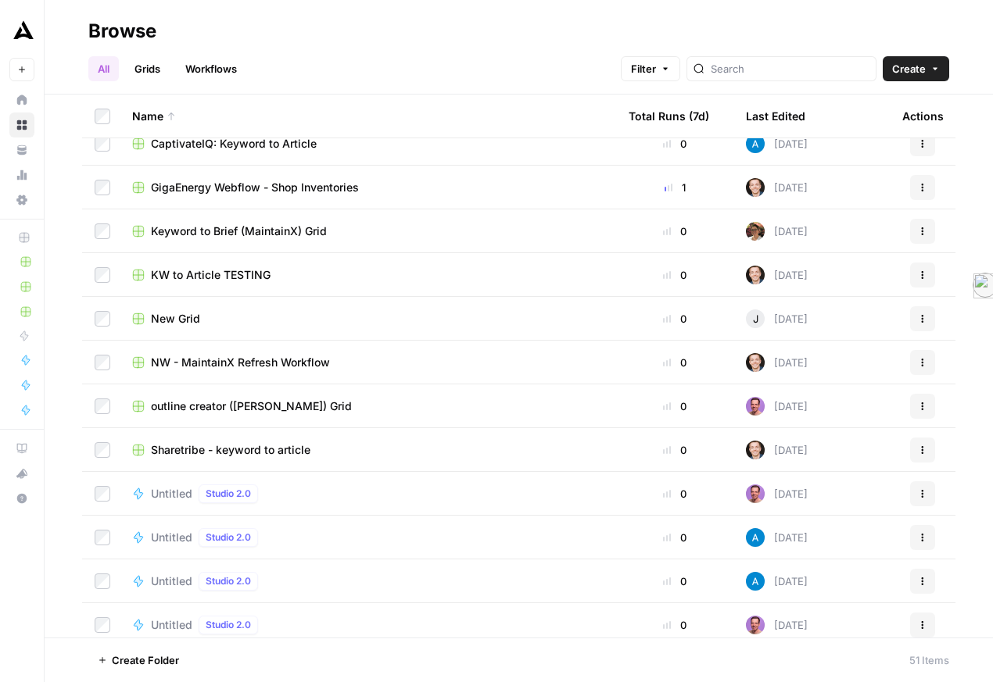
scroll to position [474, 0]
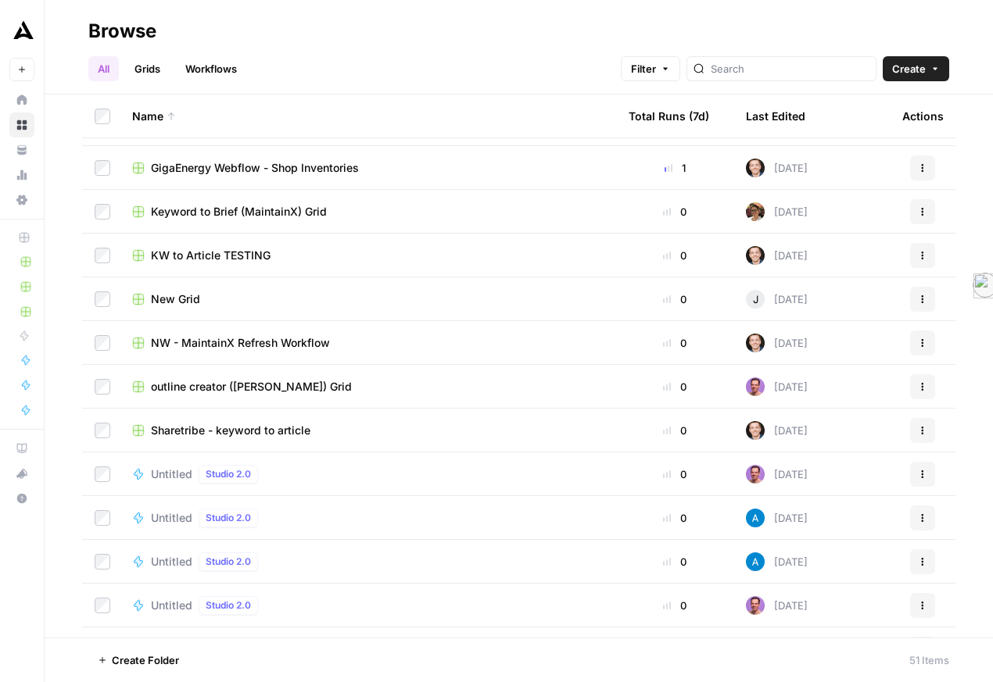
click at [292, 351] on span "NW - MaintainX Refresh Workflow" at bounding box center [240, 343] width 179 height 16
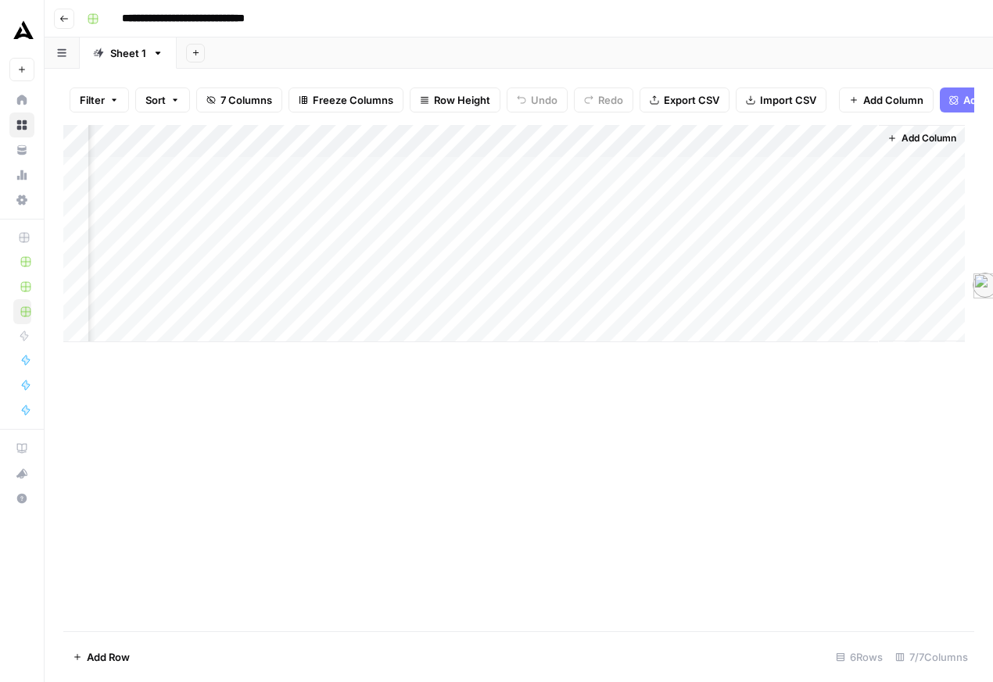
scroll to position [0, 216]
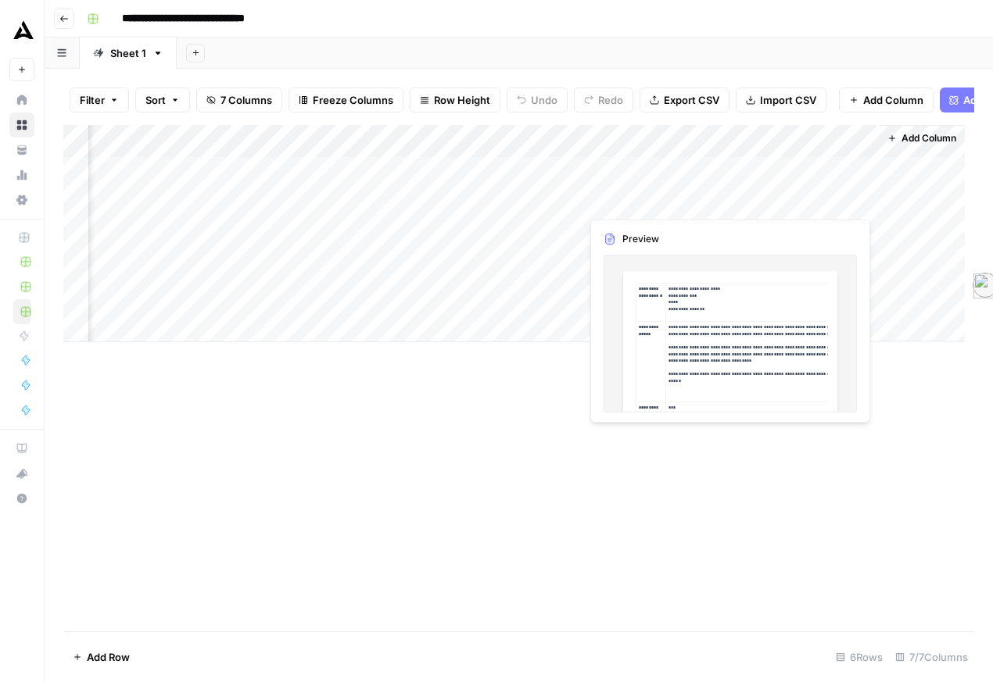
click at [637, 204] on div "Add Column" at bounding box center [513, 233] width 901 height 217
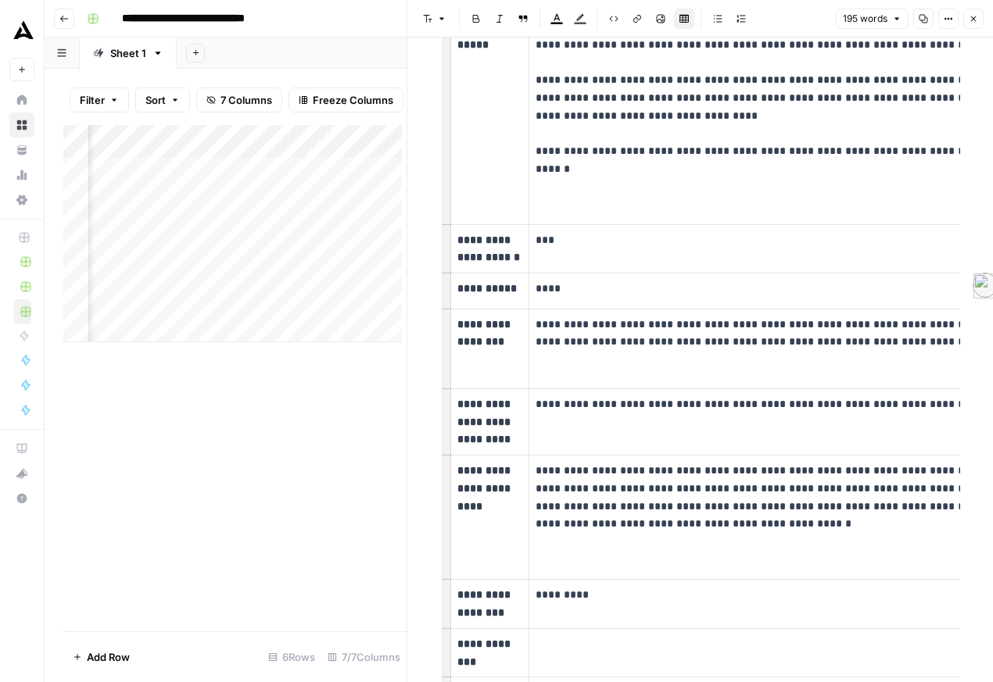
scroll to position [121, 0]
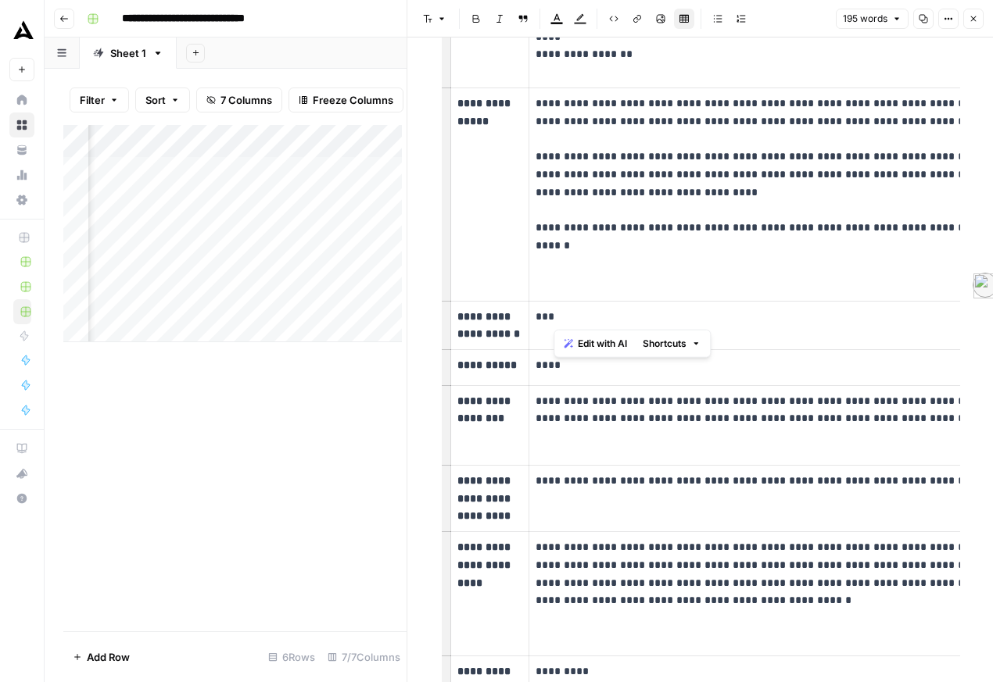
drag, startPoint x: 815, startPoint y: 308, endPoint x: 558, endPoint y: 140, distance: 307.2
click at [558, 140] on p "**********" at bounding box center [861, 195] width 650 height 200
drag, startPoint x: 790, startPoint y: 434, endPoint x: 795, endPoint y: 481, distance: 47.2
click at [795, 465] on td "**********" at bounding box center [860, 425] width 664 height 80
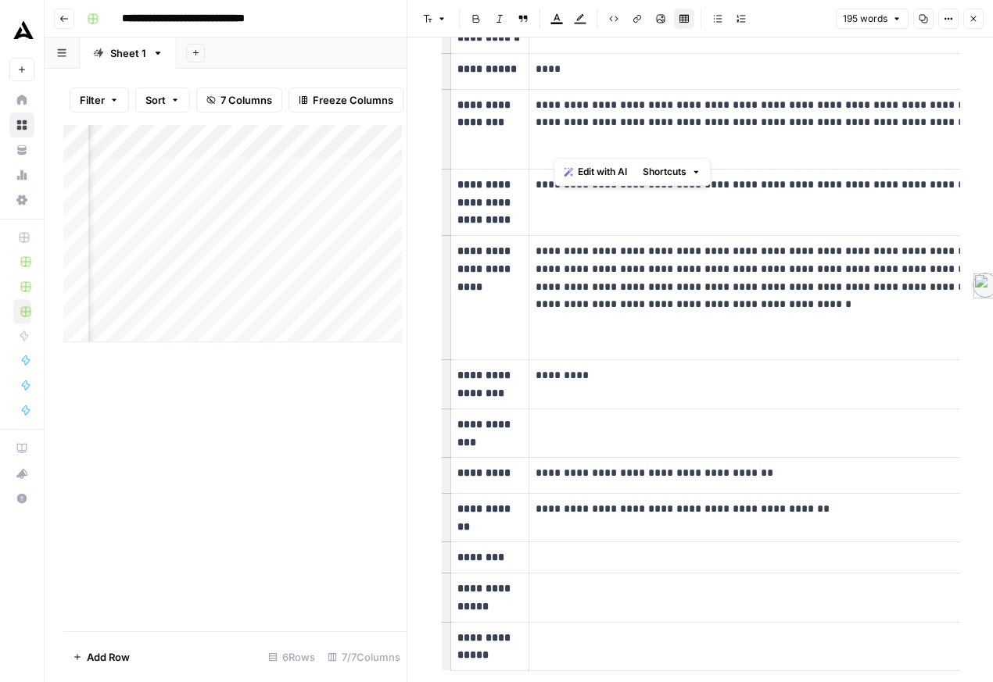
scroll to position [660, 0]
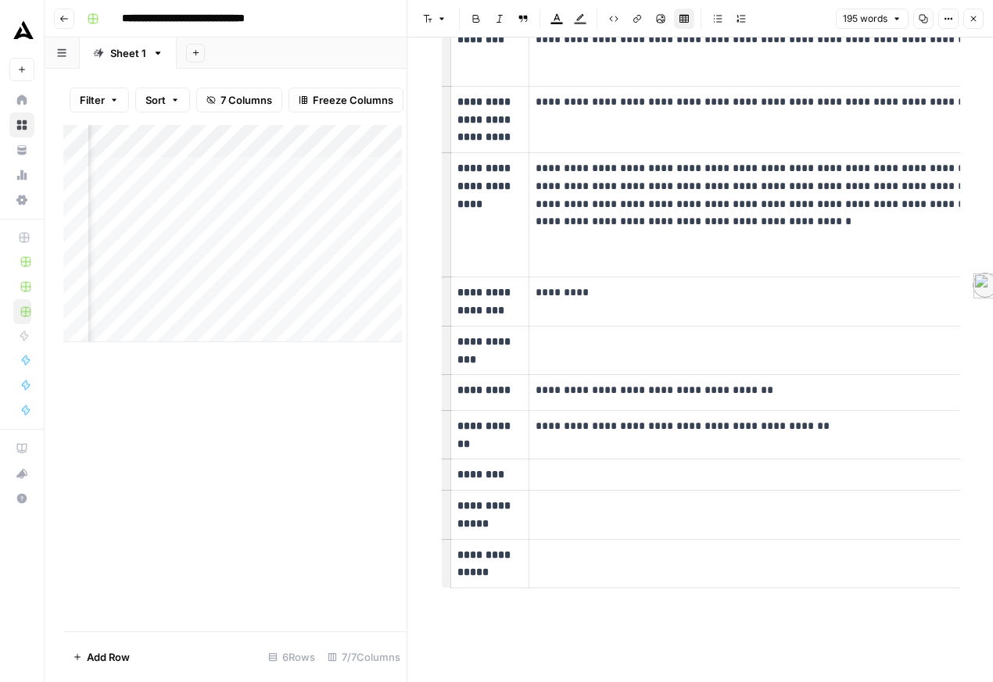
click at [976, 29] on button "Close" at bounding box center [973, 19] width 20 height 20
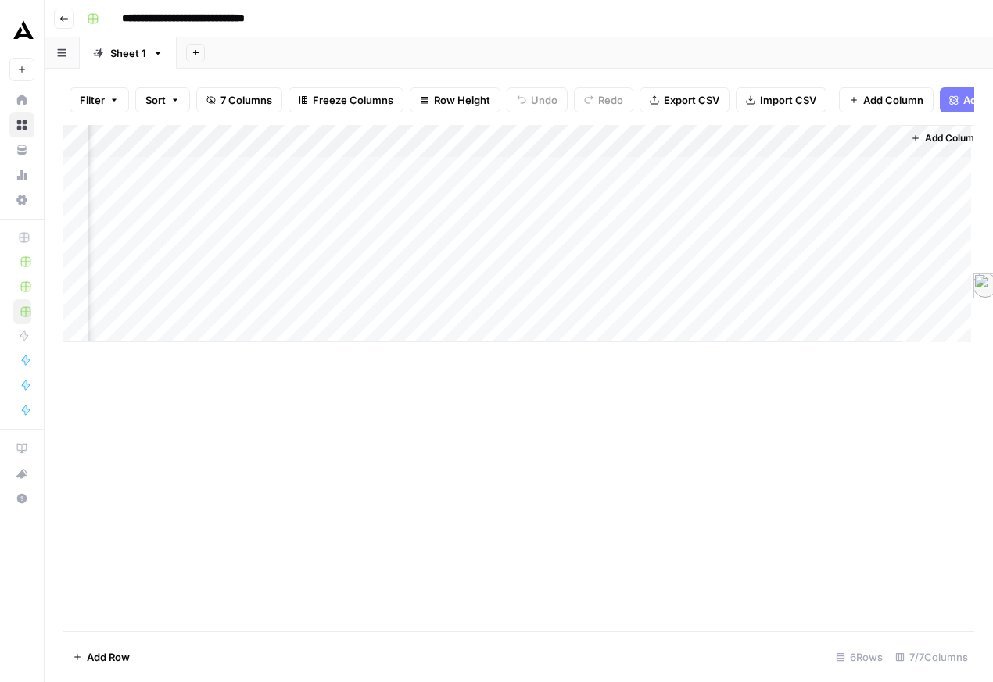
scroll to position [0, 192]
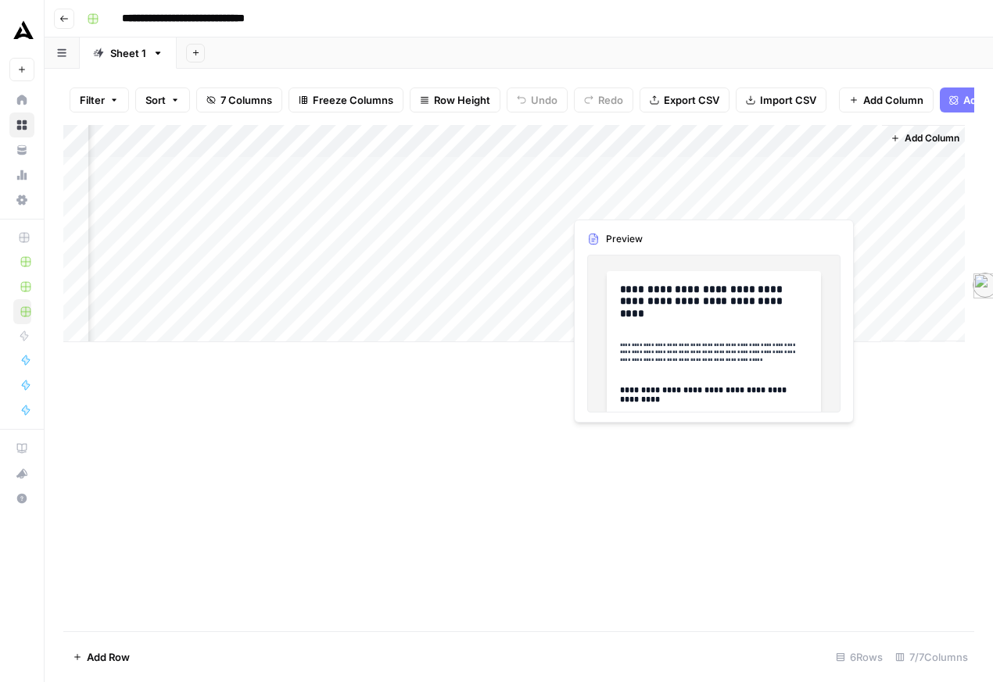
click at [785, 203] on div "Add Column" at bounding box center [513, 233] width 901 height 217
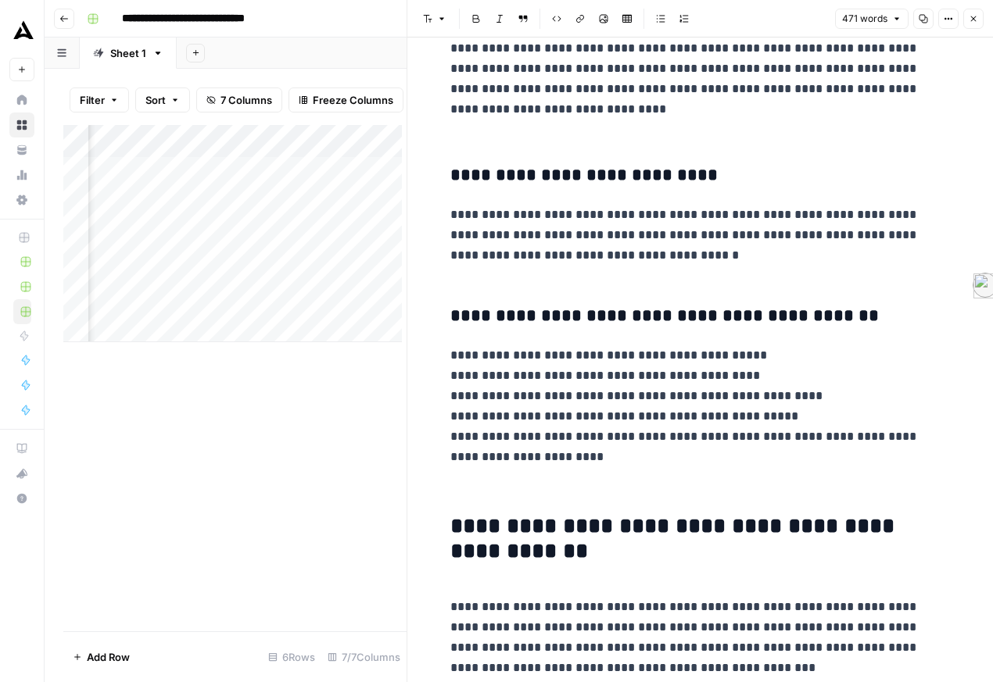
scroll to position [1778, 0]
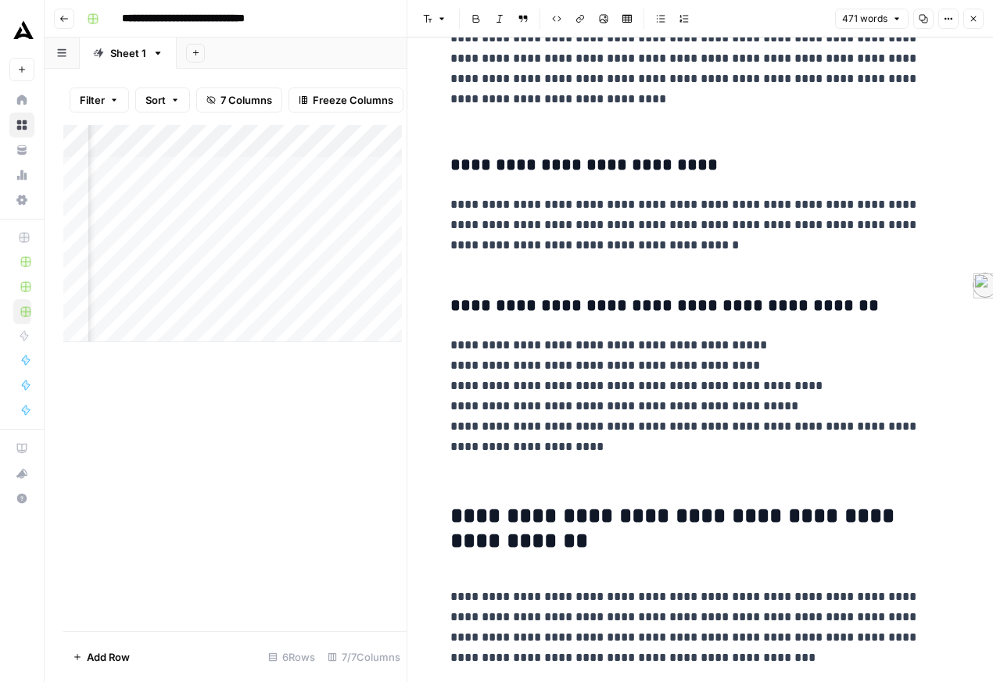
click at [374, 518] on div "Add Column" at bounding box center [234, 378] width 343 height 507
click at [963, 15] on button "Close" at bounding box center [973, 19] width 20 height 20
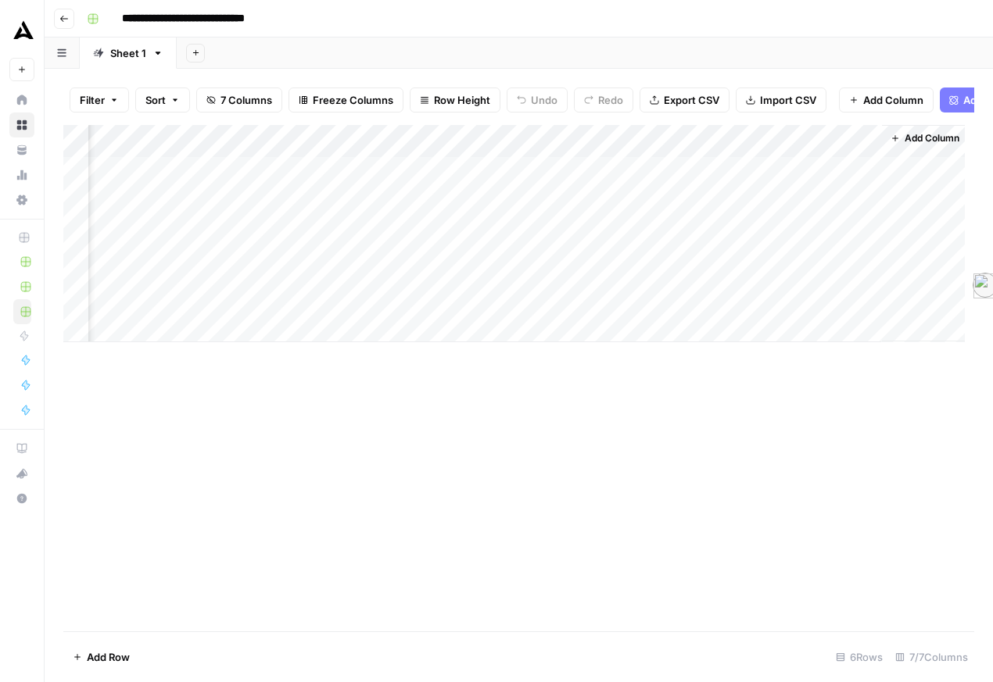
click at [765, 313] on div "Add Column" at bounding box center [513, 233] width 901 height 217
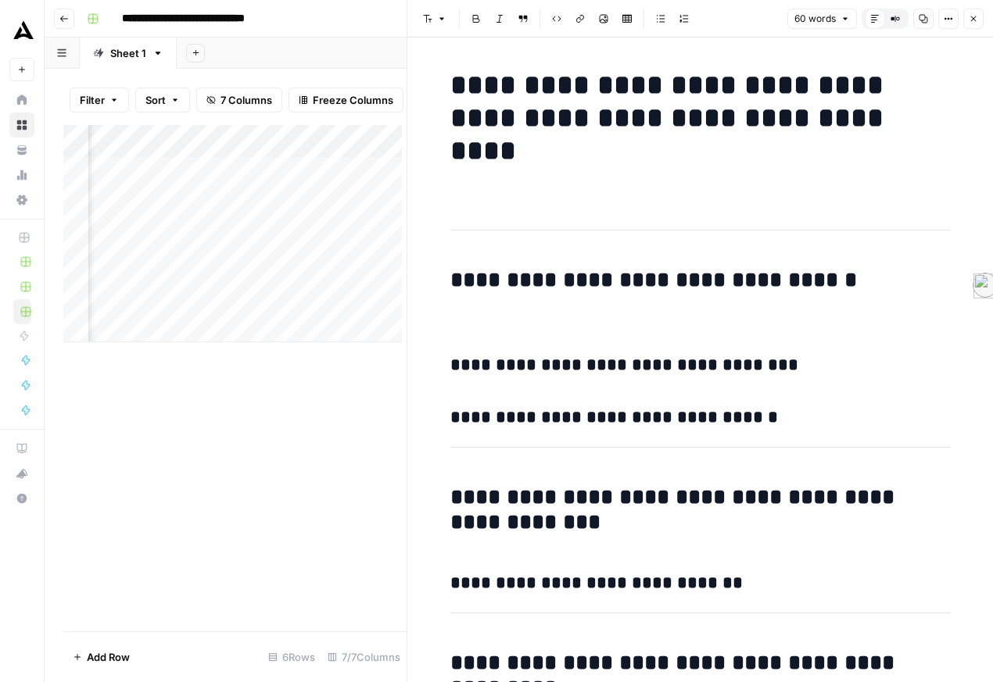
click at [969, 23] on icon "button" at bounding box center [973, 18] width 9 height 9
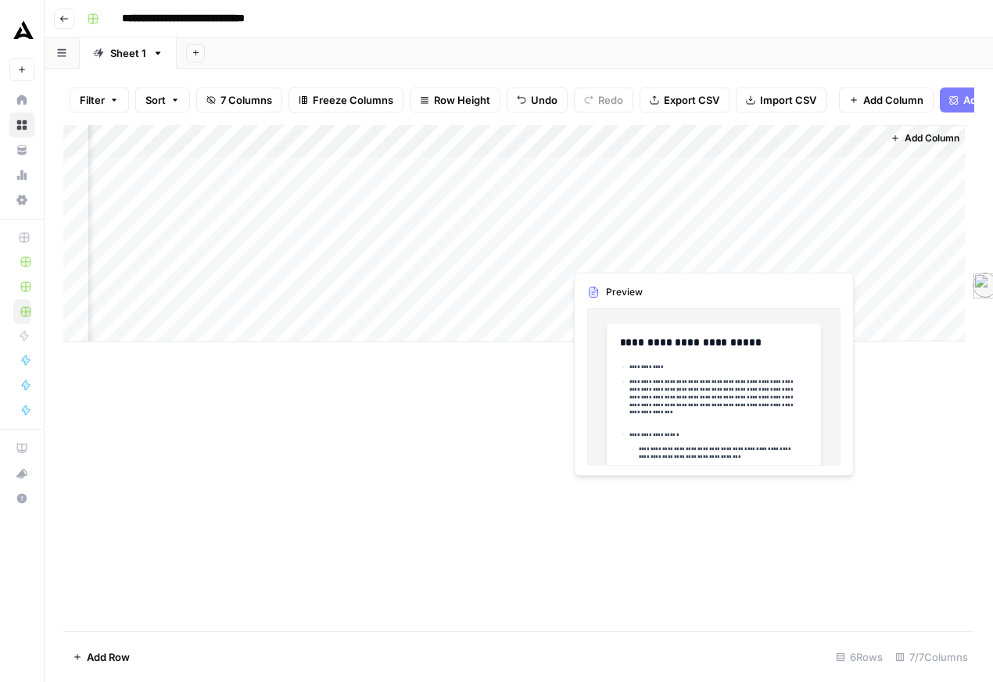
click at [802, 259] on div "Add Column" at bounding box center [513, 233] width 901 height 217
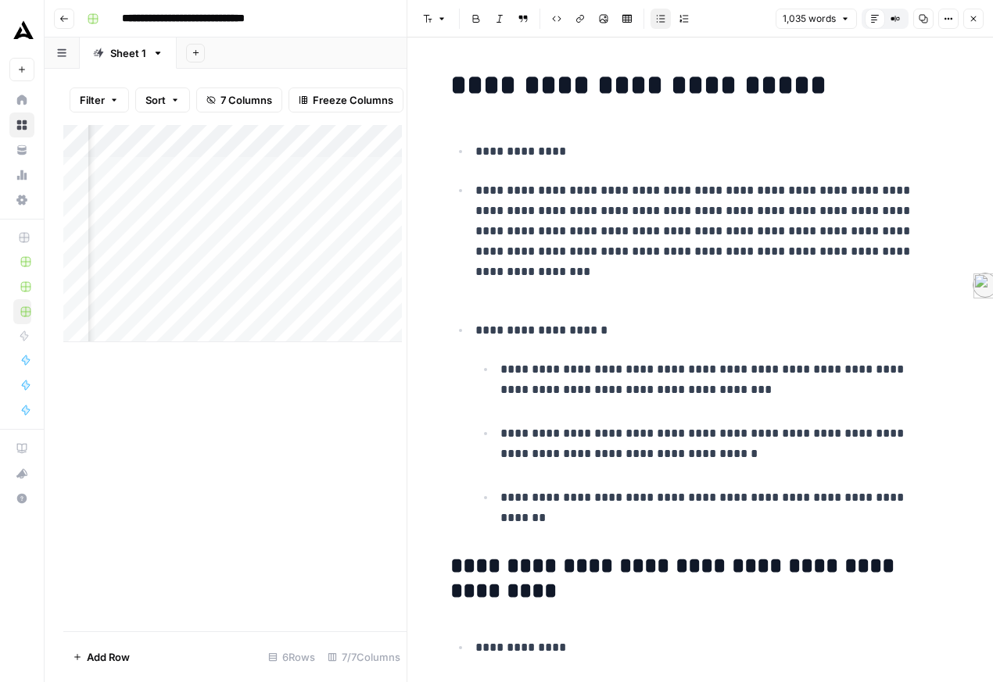
drag, startPoint x: 592, startPoint y: 176, endPoint x: 568, endPoint y: 176, distance: 24.2
click at [568, 167] on p "**********" at bounding box center [707, 154] width 464 height 26
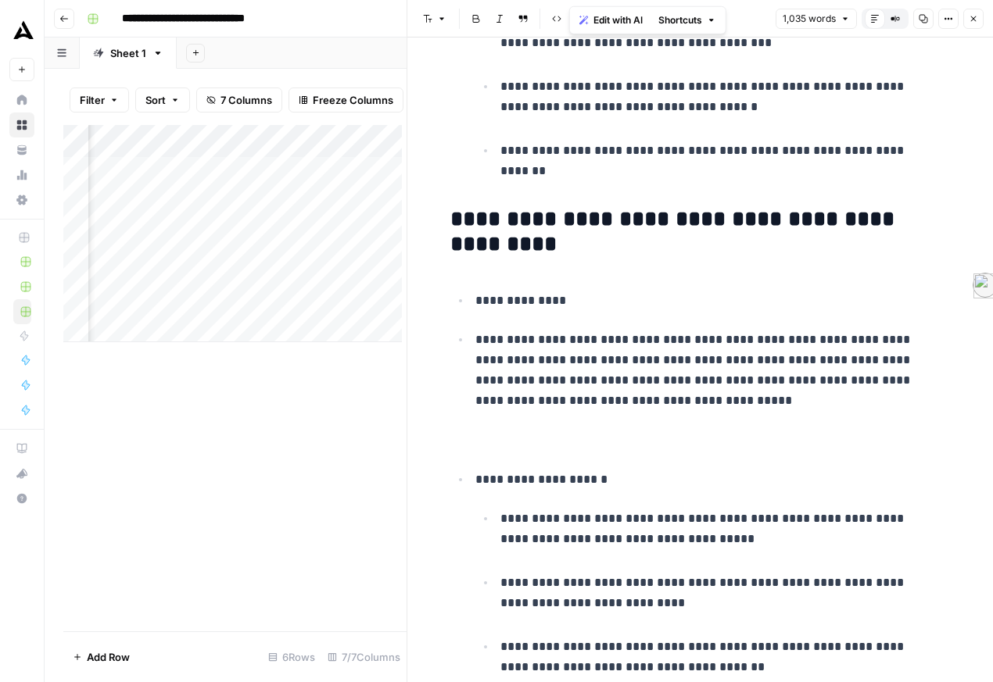
click at [570, 370] on ul "**********" at bounding box center [700, 489] width 500 height 398
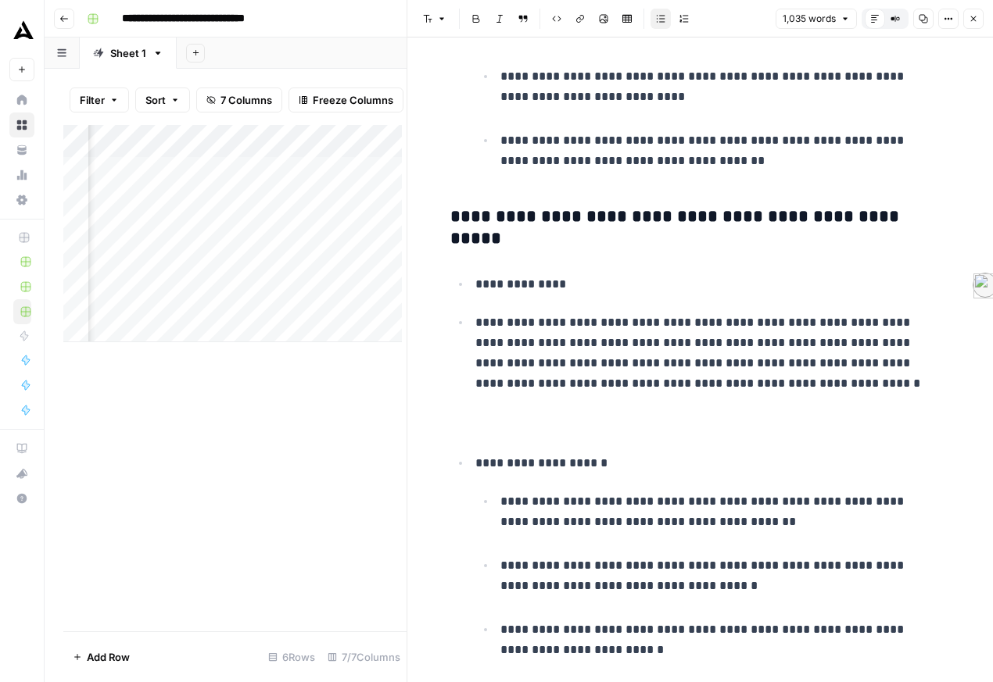
scroll to position [858, 0]
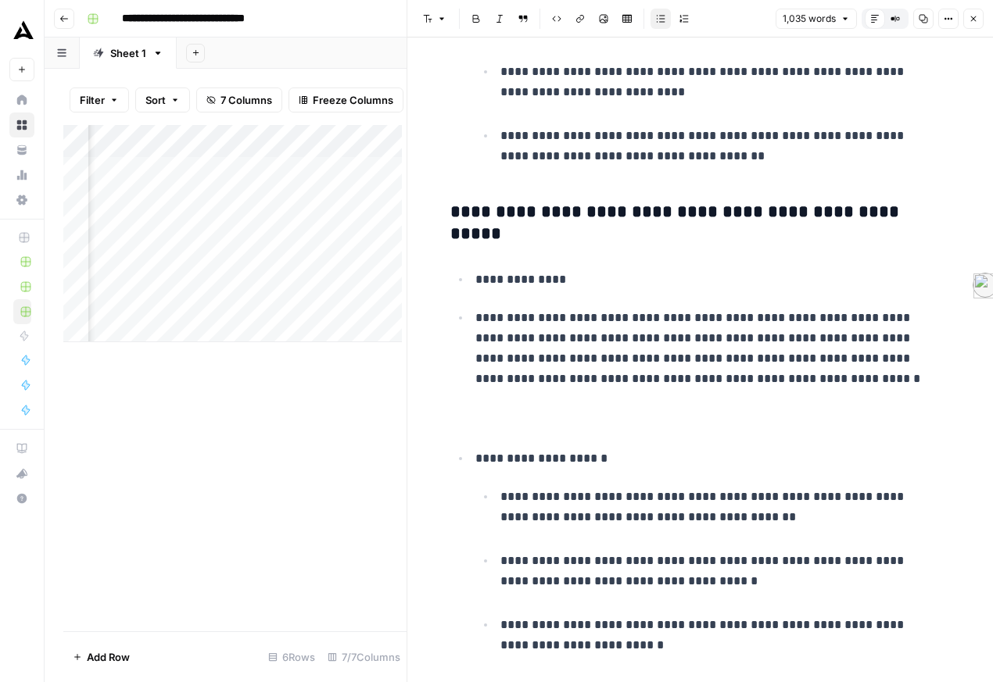
click at [352, 502] on div "Add Column" at bounding box center [234, 378] width 343 height 507
click at [969, 23] on icon "button" at bounding box center [973, 18] width 9 height 9
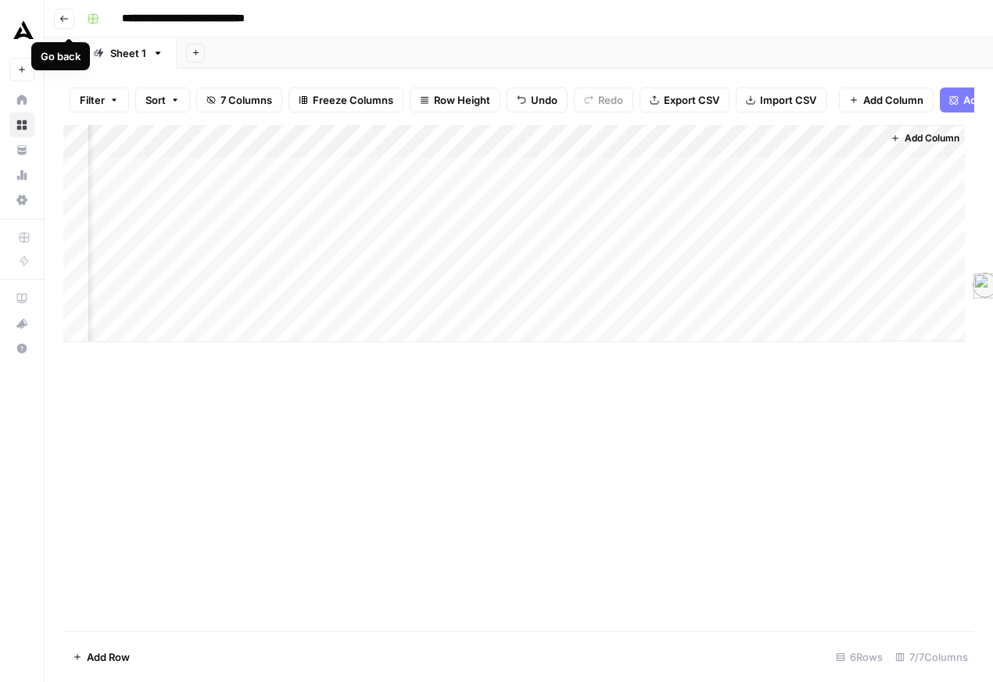
click at [65, 21] on icon "button" at bounding box center [63, 18] width 9 height 9
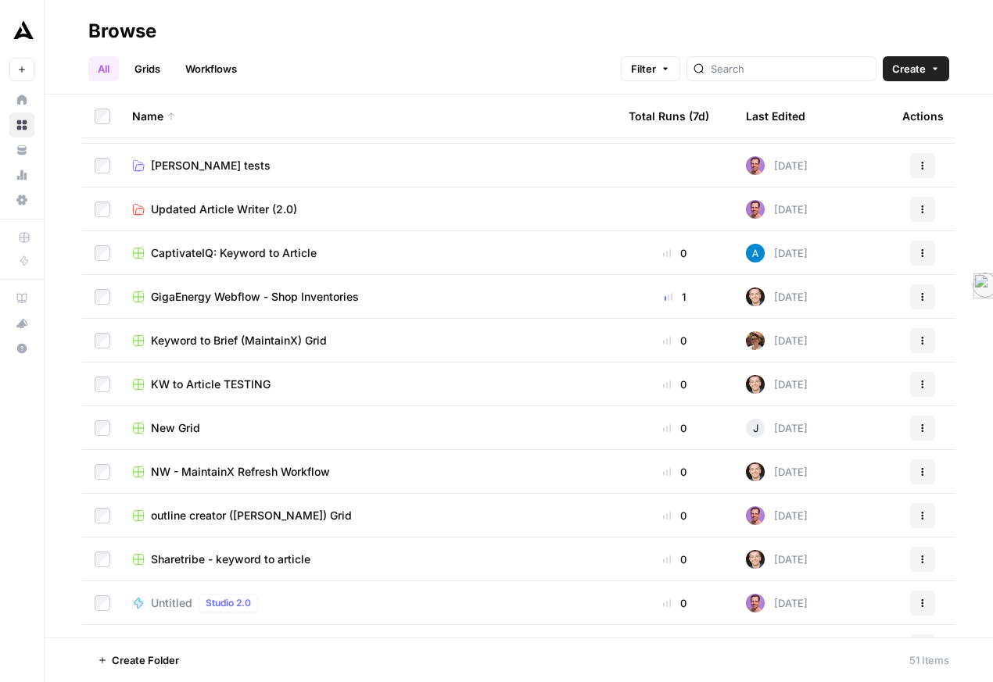
scroll to position [366, 0]
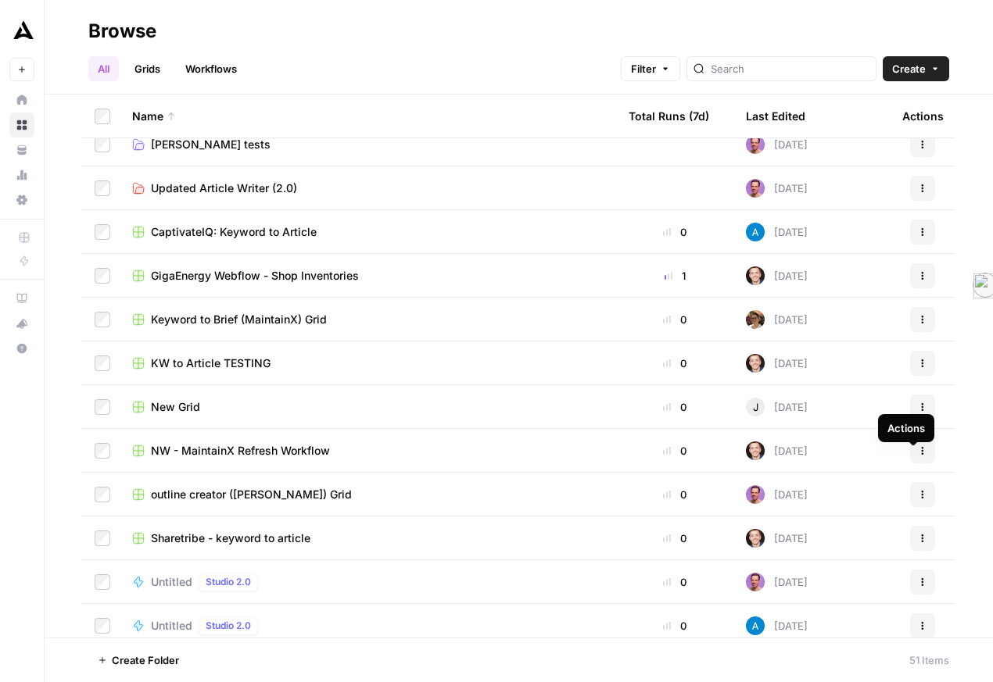
click at [910, 464] on button "Actions" at bounding box center [922, 451] width 25 height 25
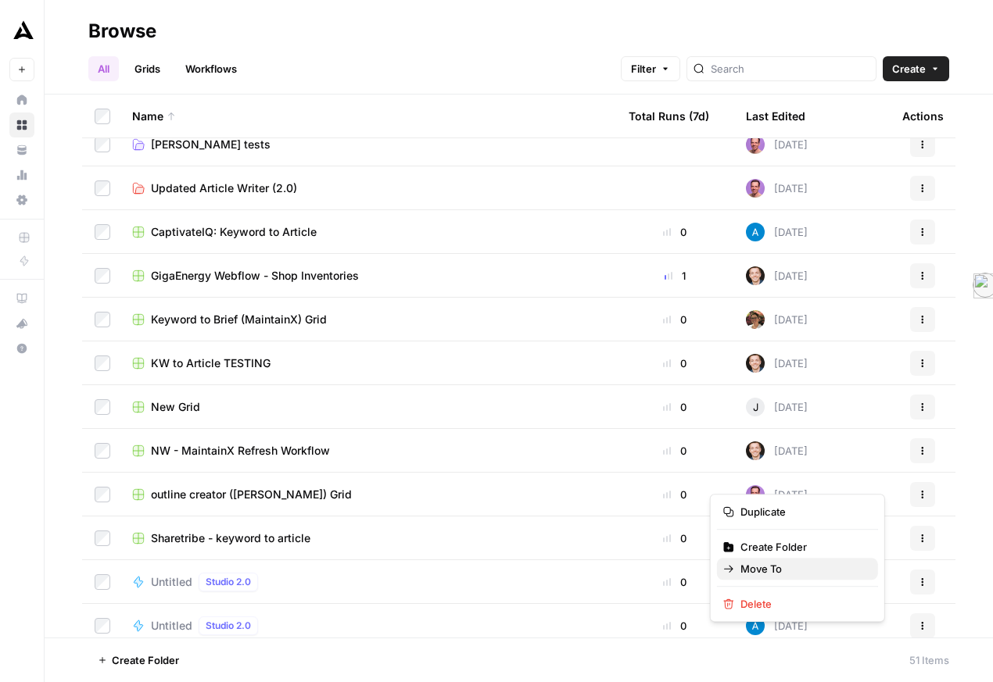
click at [830, 577] on span "Move To" at bounding box center [802, 569] width 125 height 16
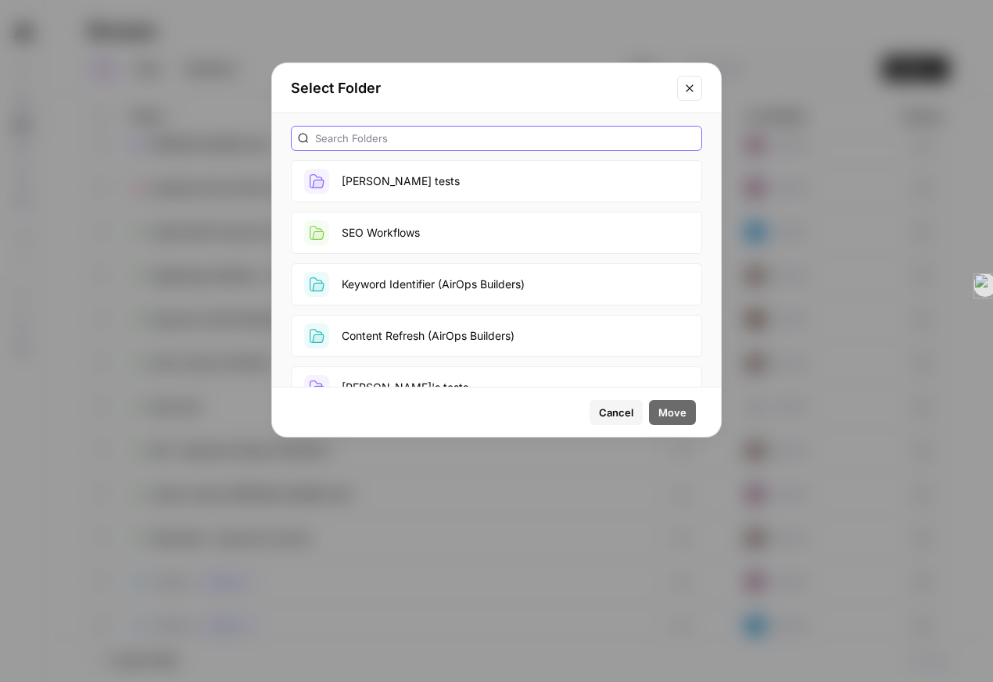
click at [545, 146] on input "text" at bounding box center [505, 139] width 380 height 16
type input "app"
click at [450, 202] on button "Approved & Working" at bounding box center [496, 181] width 411 height 42
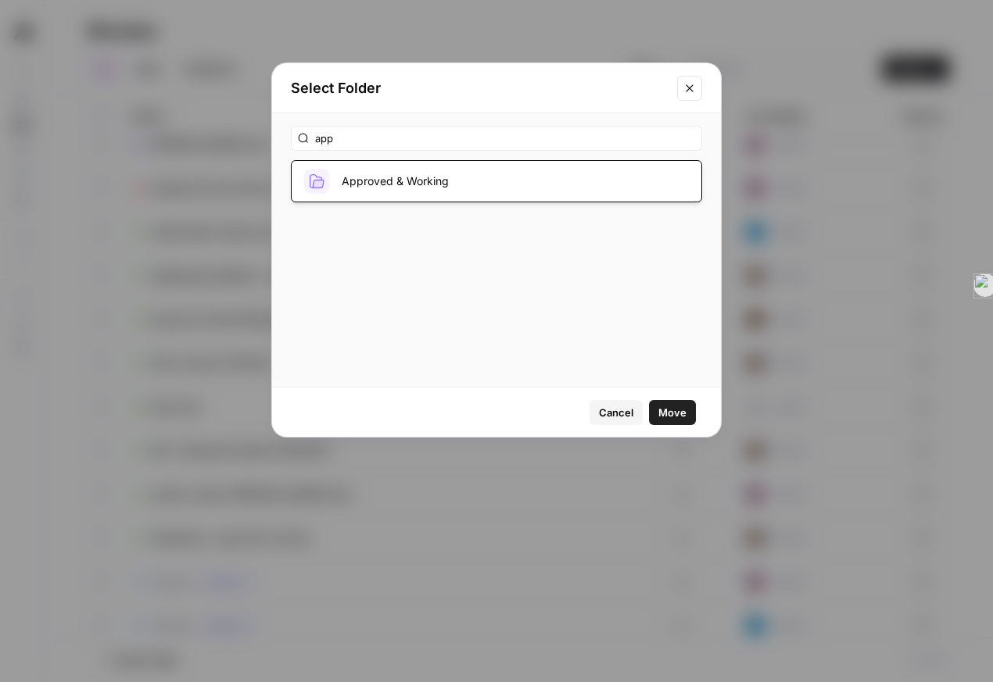
click at [655, 425] on button "Move" at bounding box center [672, 412] width 47 height 25
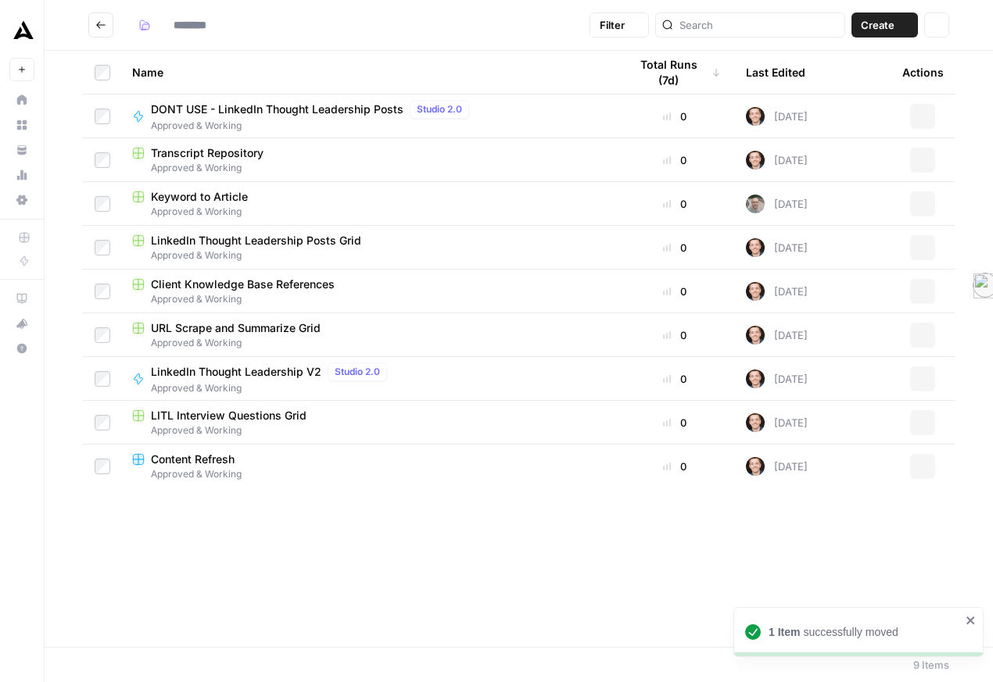
type input "**********"
click at [109, 10] on header "**********" at bounding box center [519, 25] width 948 height 51
click at [111, 18] on button "Go back" at bounding box center [100, 25] width 25 height 25
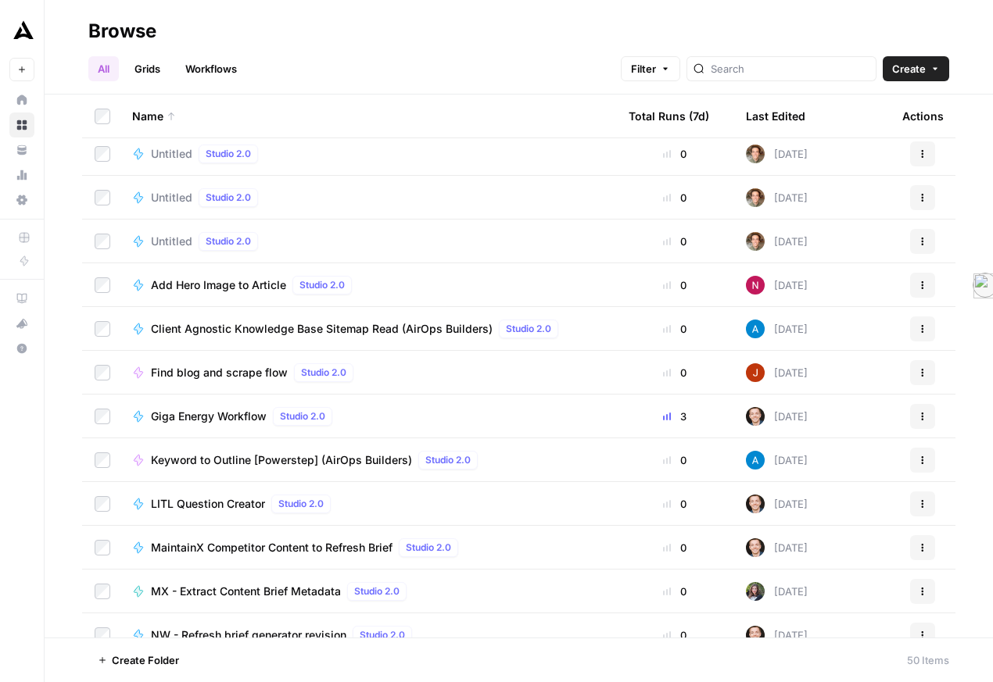
scroll to position [1012, 0]
